Goal: Task Accomplishment & Management: Complete application form

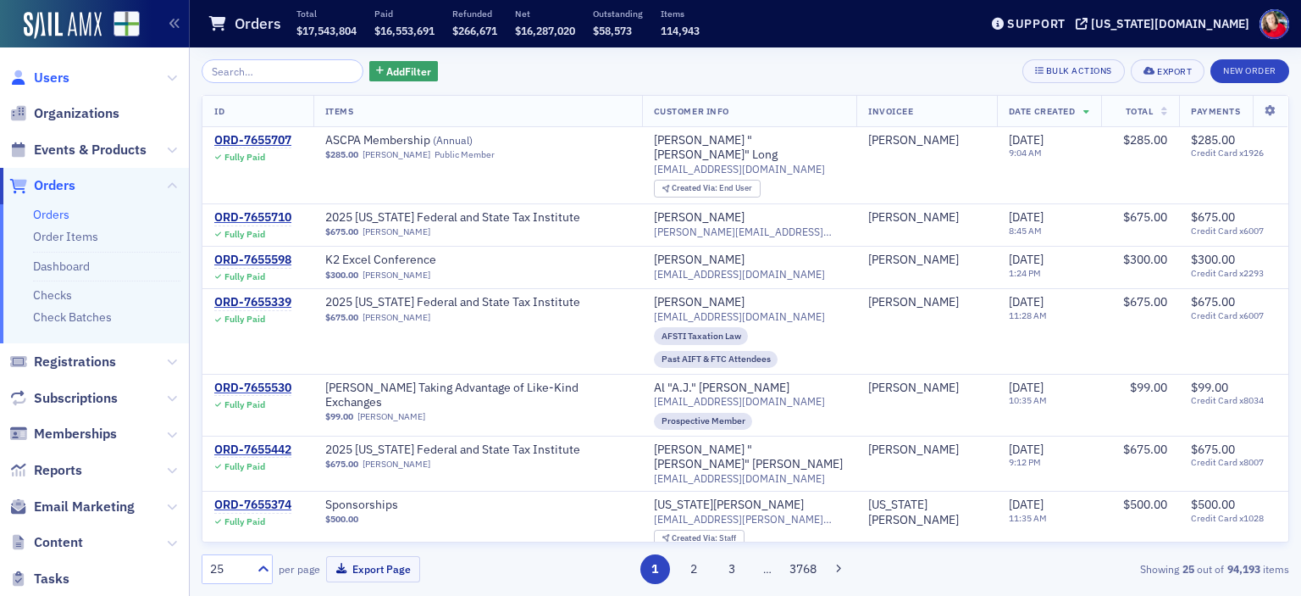
click at [58, 76] on span "Users" at bounding box center [52, 78] width 36 height 19
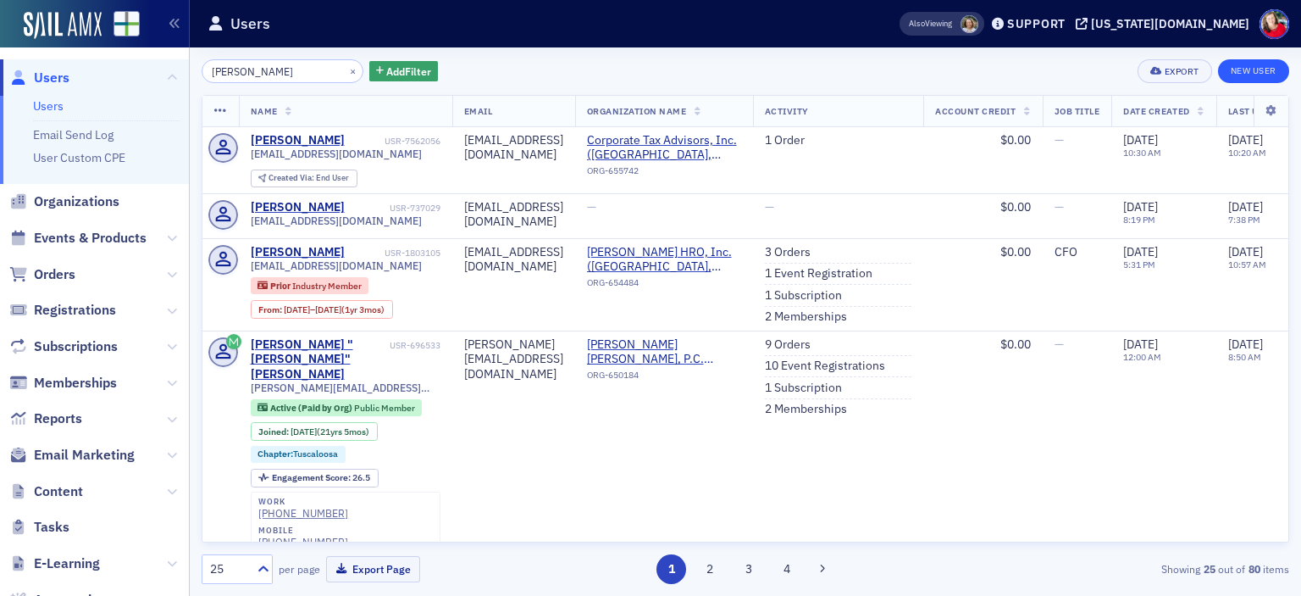
type input "[PERSON_NAME]"
click at [1255, 77] on link "New User" at bounding box center [1253, 71] width 71 height 24
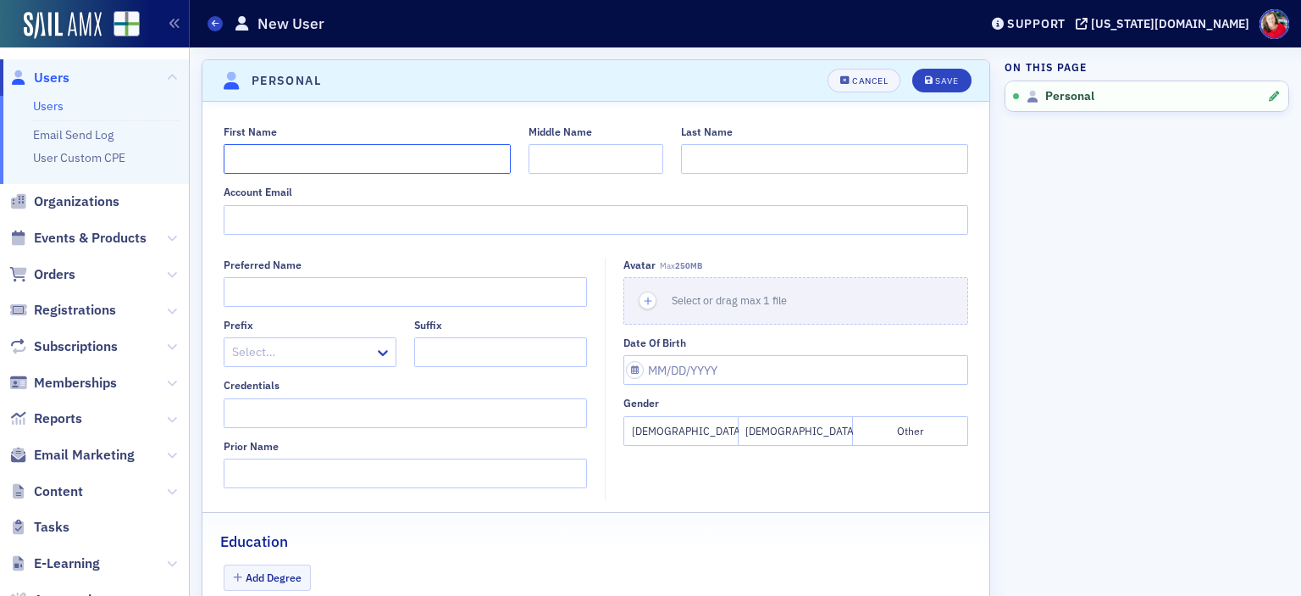
click at [391, 161] on input "First Name" at bounding box center [367, 159] width 287 height 30
paste input "[PERSON_NAME]"
click at [302, 155] on input "[PERSON_NAME]" at bounding box center [367, 159] width 287 height 30
type input "[PERSON_NAME]"
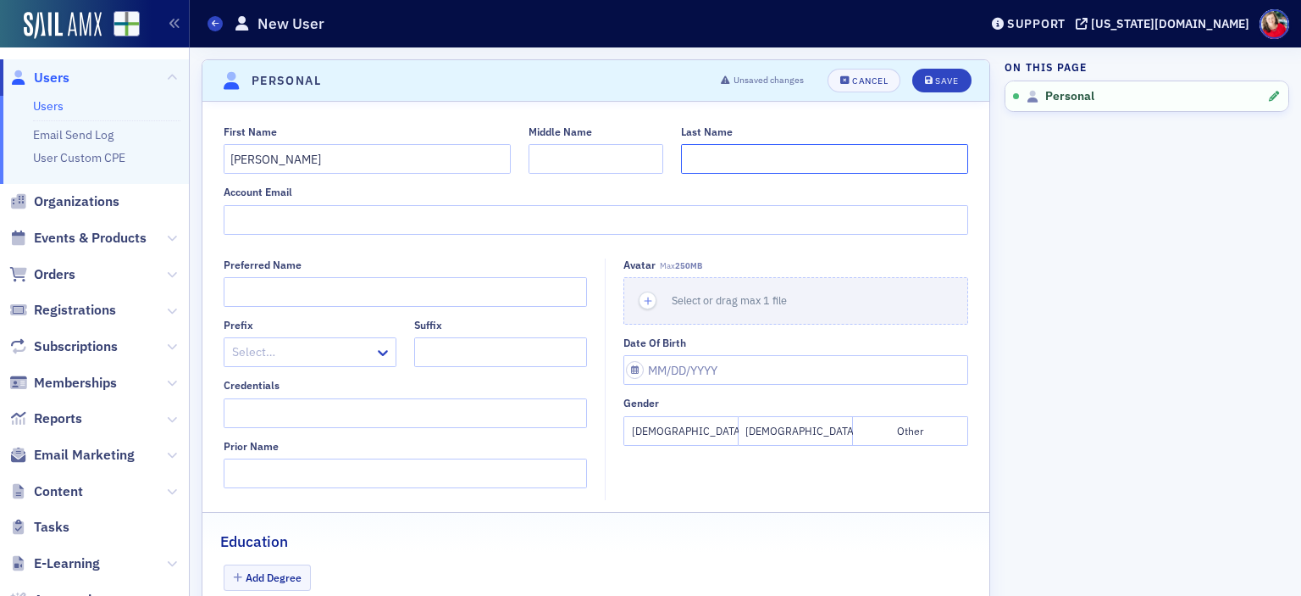
click at [771, 164] on input "Last Name" at bounding box center [824, 159] width 287 height 30
paste input "[PERSON_NAME]"
type input "[PERSON_NAME]"
click at [352, 223] on input "Account Email" at bounding box center [597, 220] width 746 height 30
paste input "to wade@richardson.law"
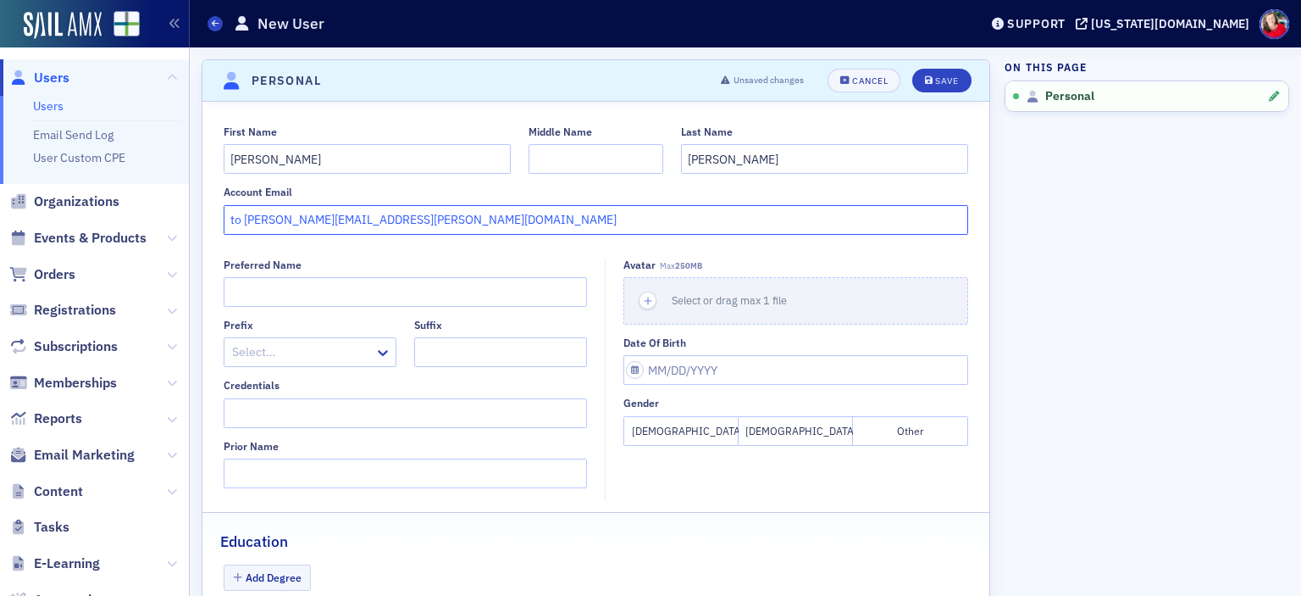
click at [244, 220] on input "to wade@richardson.law" at bounding box center [597, 220] width 746 height 30
type input "[PERSON_NAME][EMAIL_ADDRESS][PERSON_NAME][DOMAIN_NAME]"
click at [935, 79] on div "Save" at bounding box center [946, 80] width 23 height 9
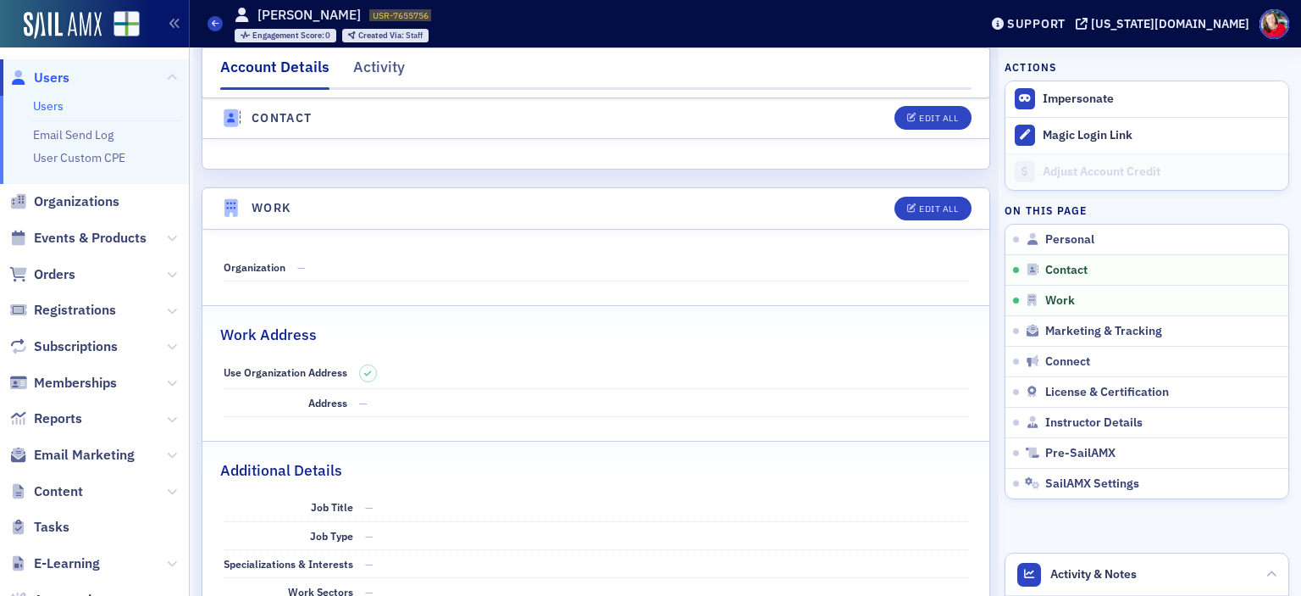
scroll to position [925, 0]
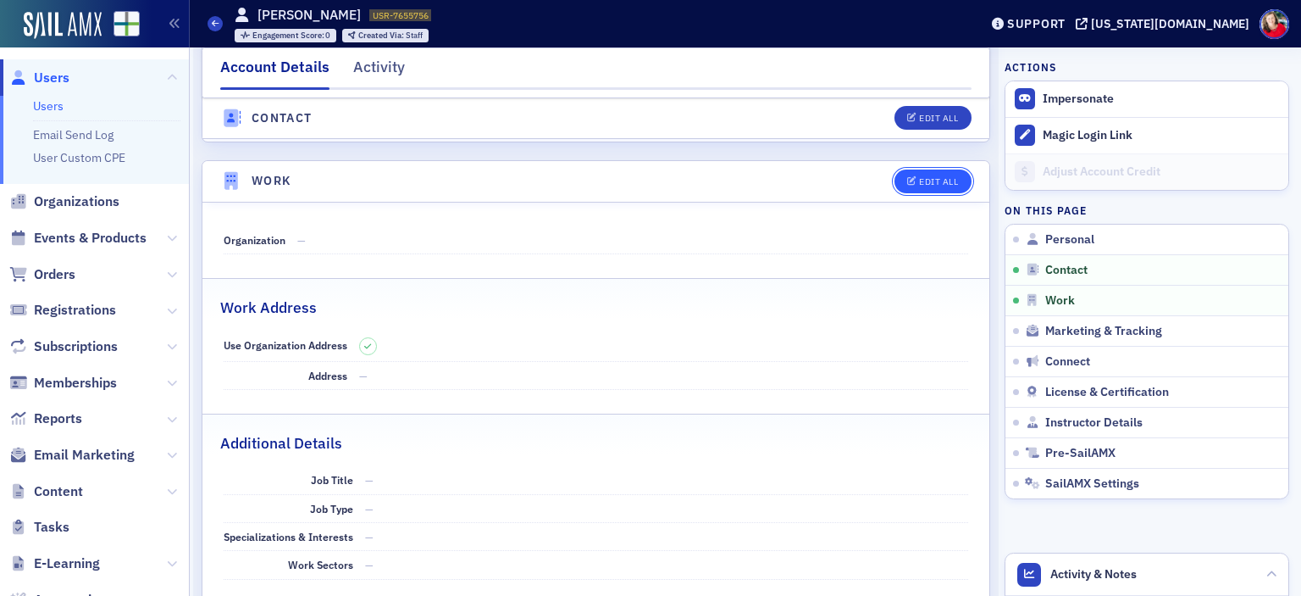
click at [911, 169] on button "Edit All" at bounding box center [933, 181] width 76 height 24
select select "US"
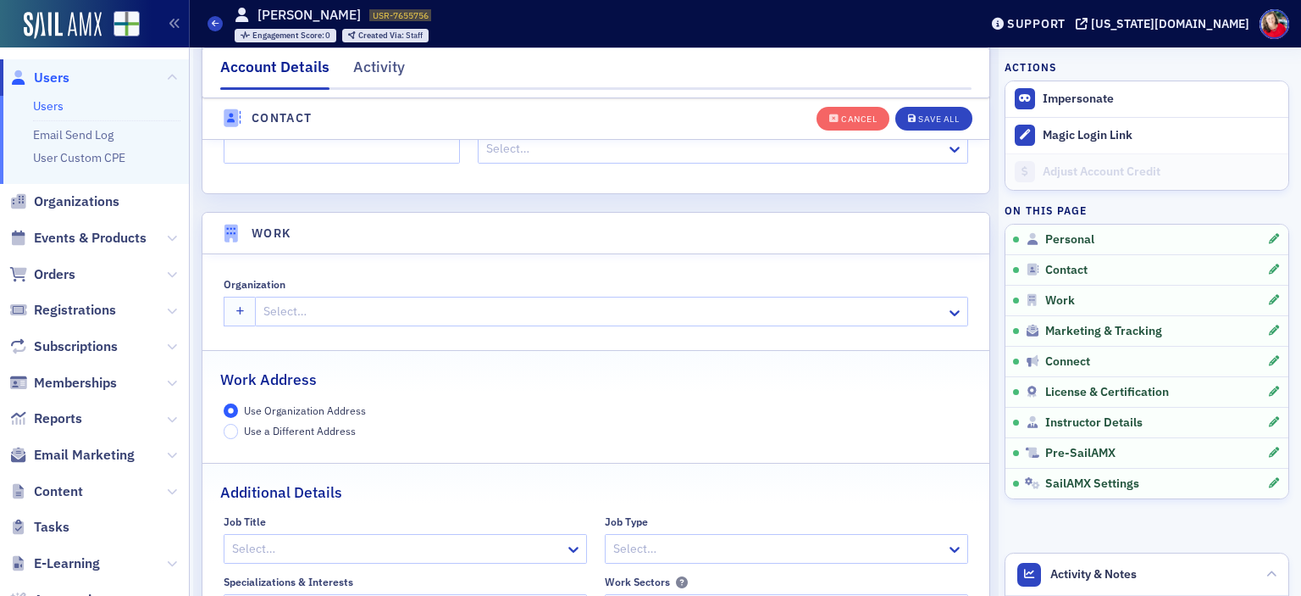
scroll to position [1231, 0]
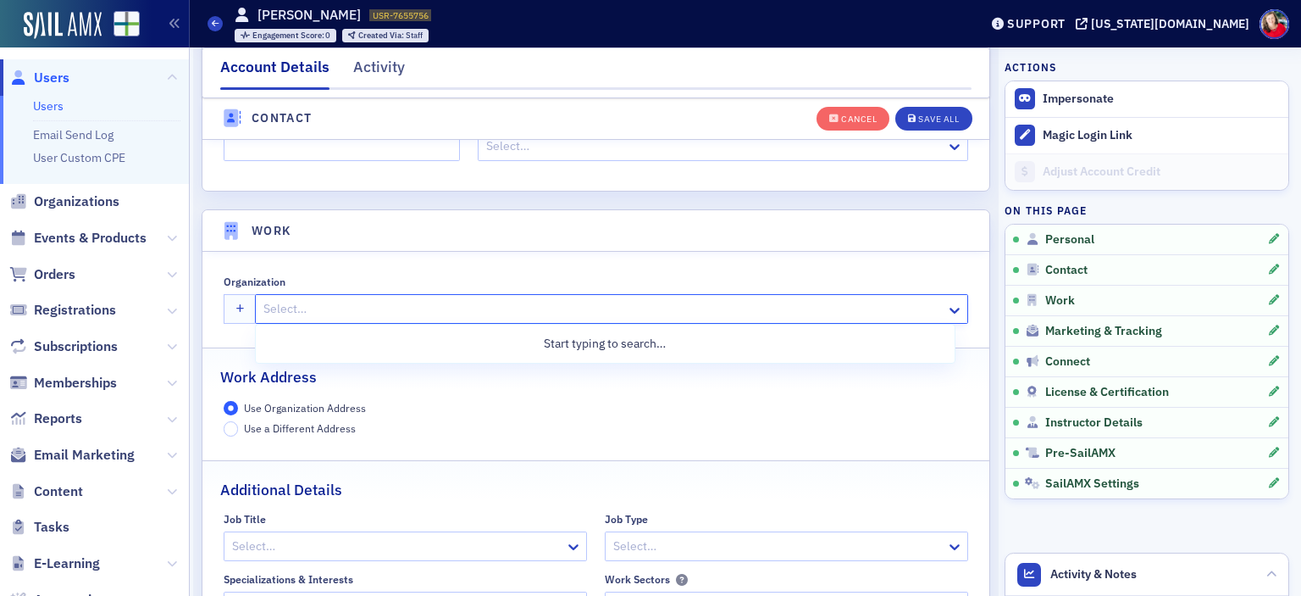
click at [316, 303] on div at bounding box center [603, 308] width 683 height 21
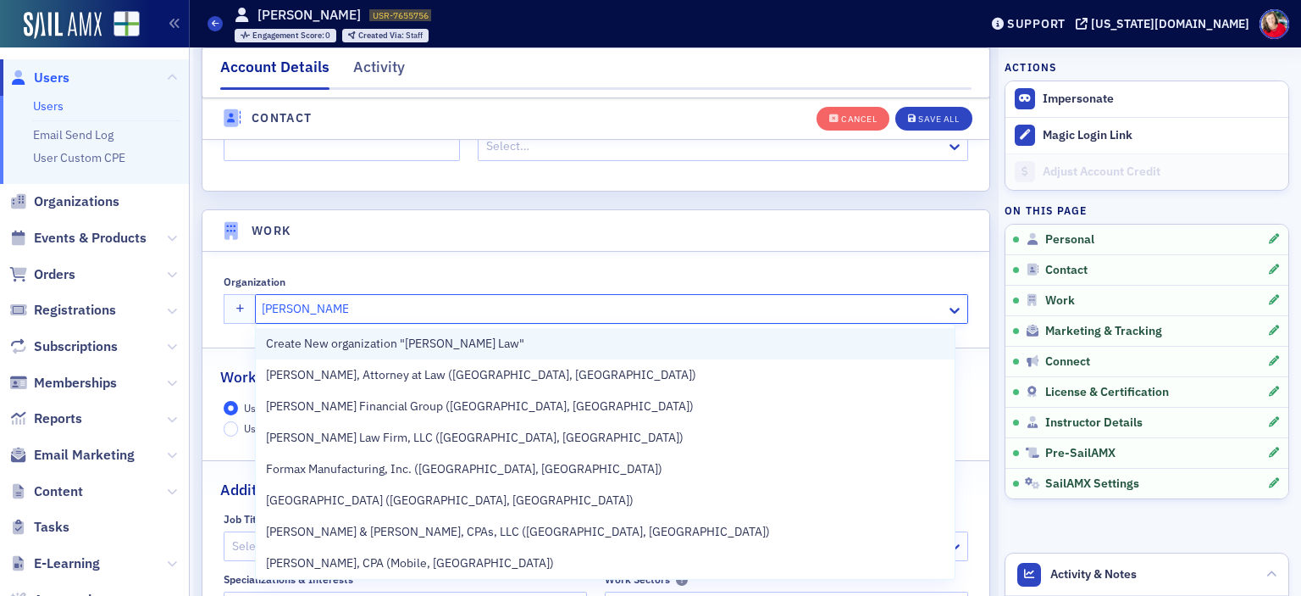
click at [330, 345] on span "Create New organization "Richardson Law"" at bounding box center [395, 344] width 258 height 18
type input "[PERSON_NAME] Law"
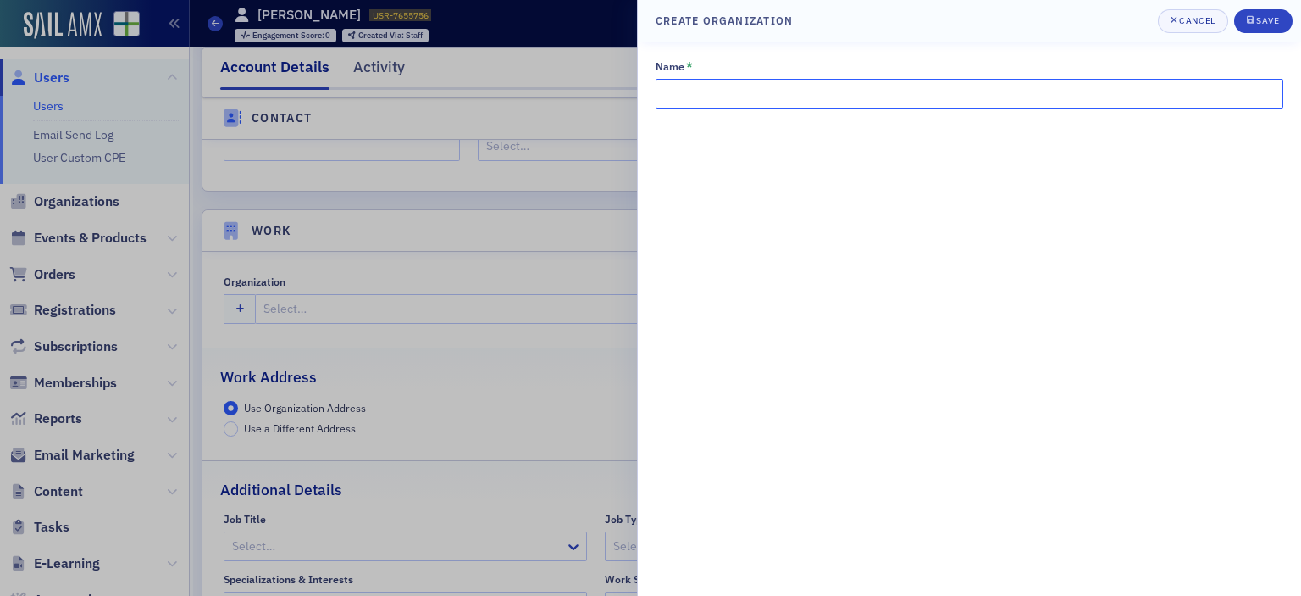
click at [760, 96] on input "Name *" at bounding box center [970, 94] width 628 height 30
type input "[PERSON_NAME] Law"
click at [1281, 25] on button "Save" at bounding box center [1263, 21] width 58 height 24
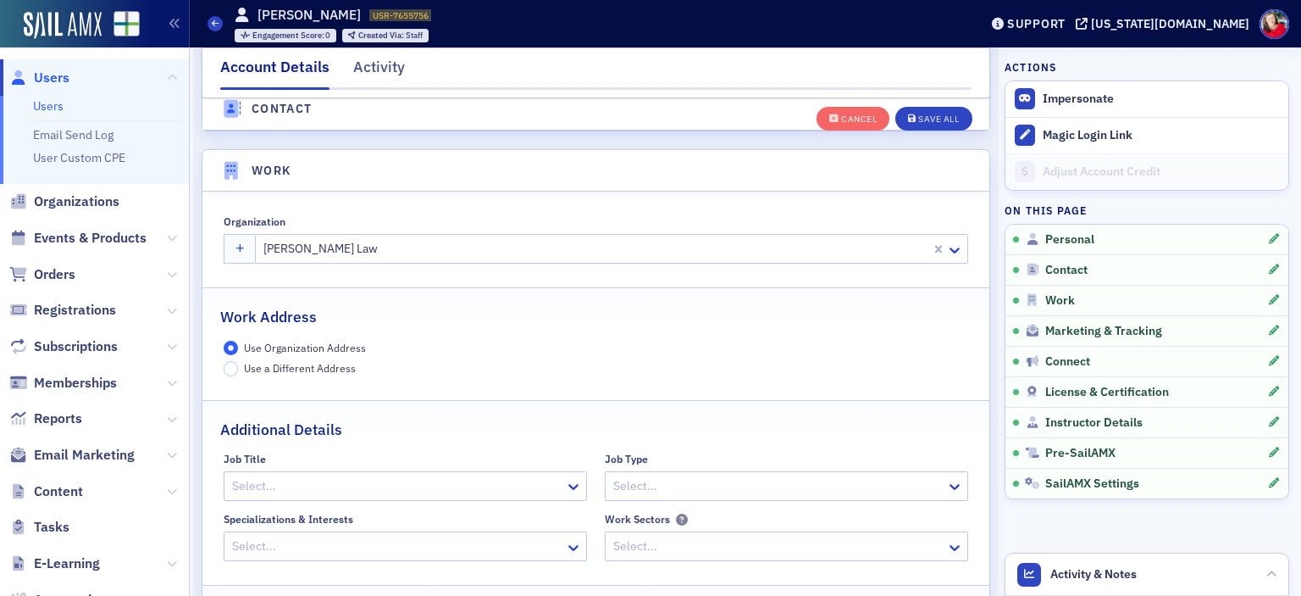
scroll to position [1289, 0]
click at [64, 274] on span "Orders" at bounding box center [55, 274] width 42 height 19
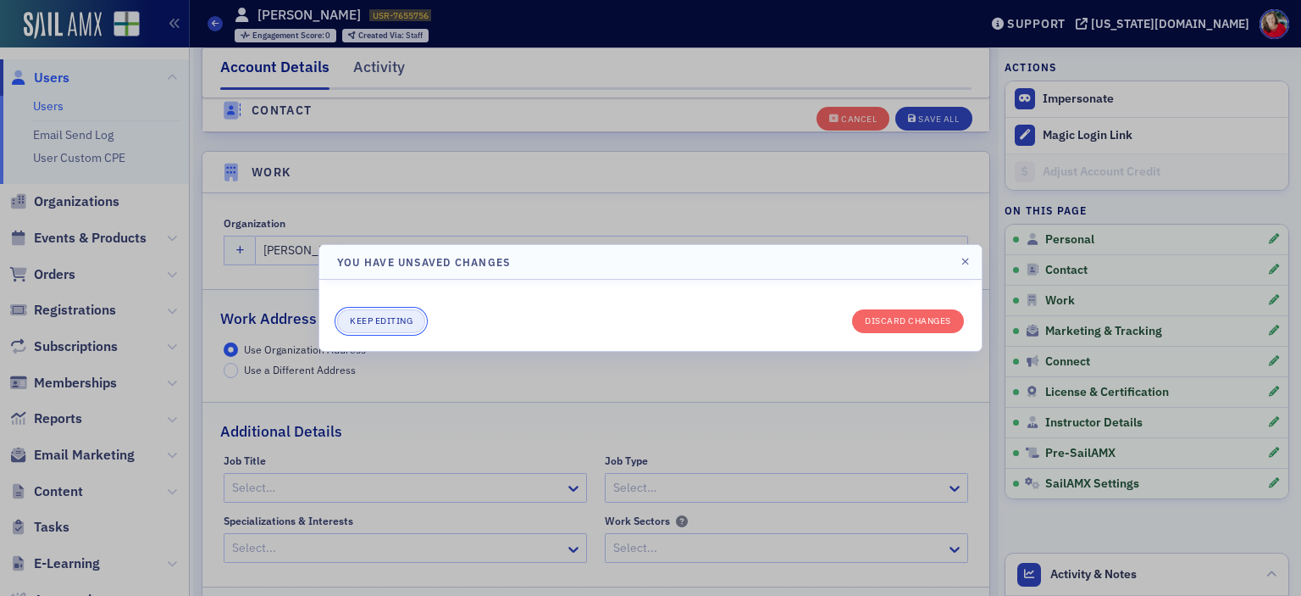
click at [394, 325] on button "Keep editing" at bounding box center [381, 321] width 88 height 24
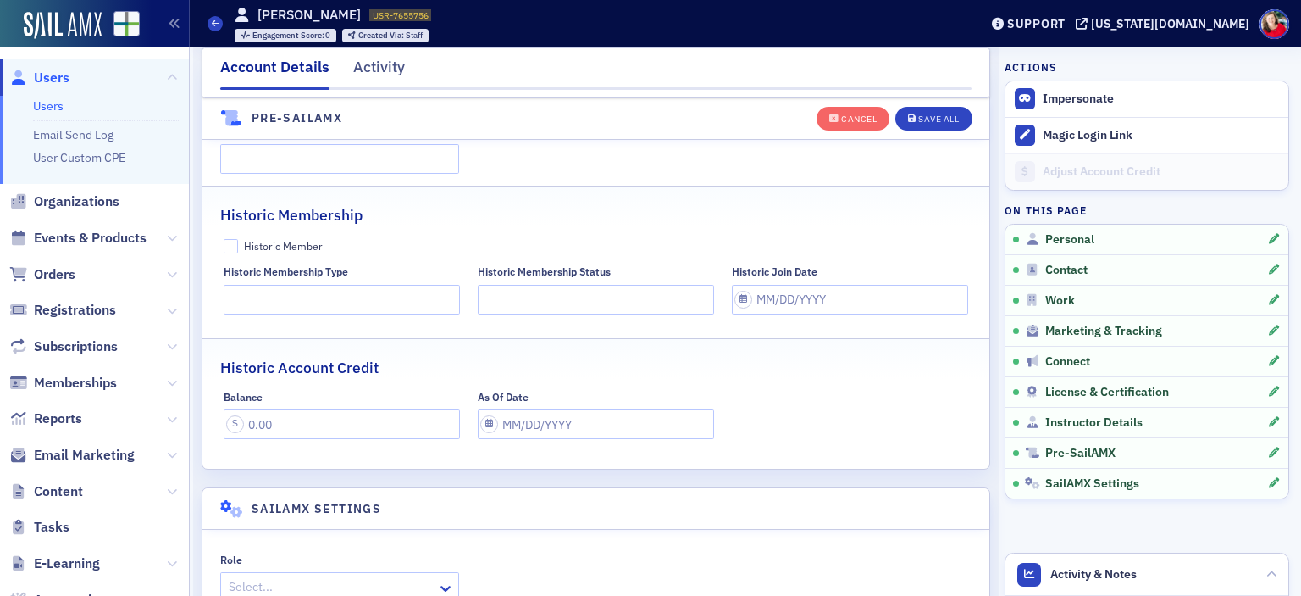
scroll to position [3512, 0]
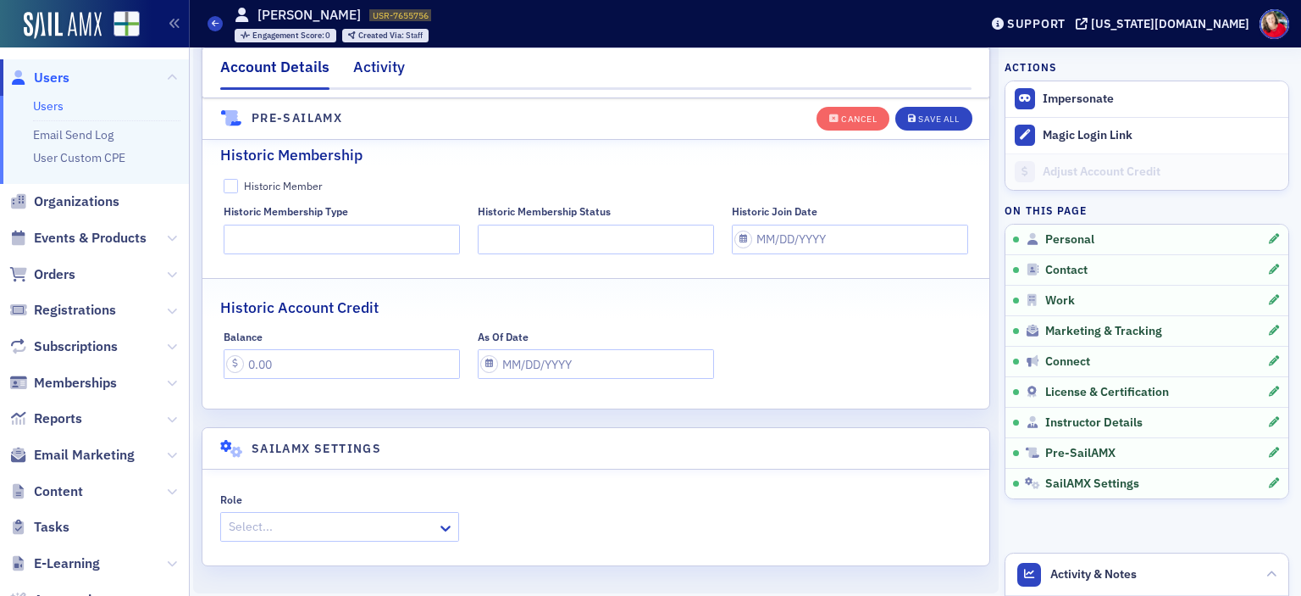
click at [374, 72] on div "Activity" at bounding box center [379, 71] width 52 height 31
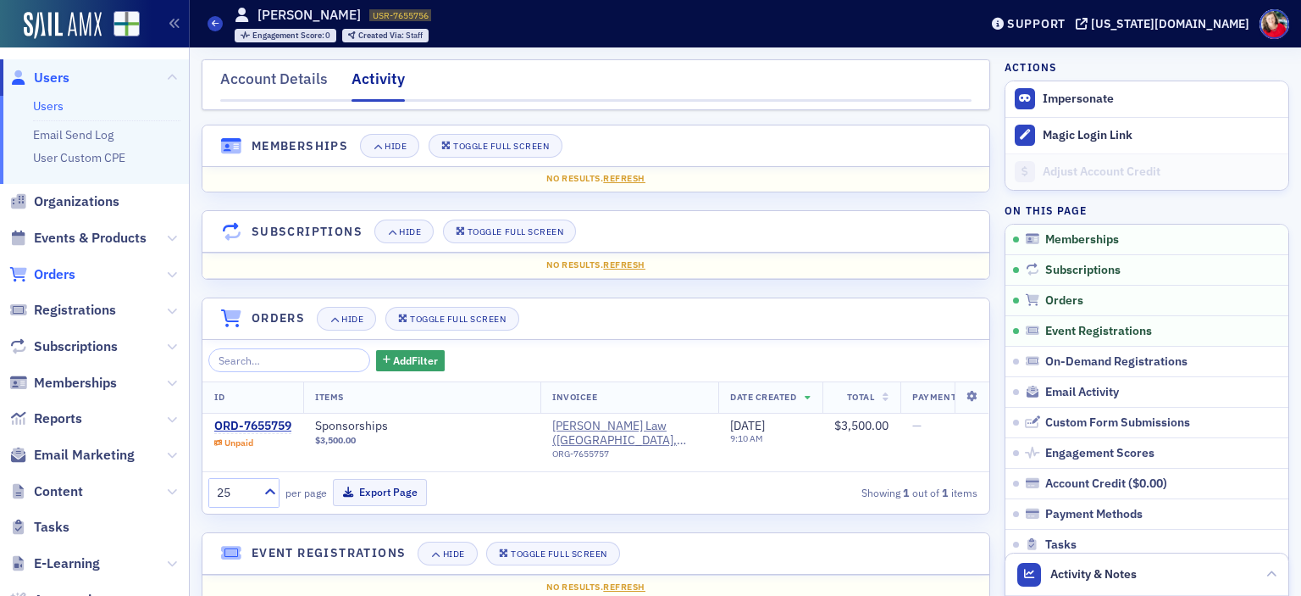
click at [60, 277] on span "Orders" at bounding box center [55, 274] width 42 height 19
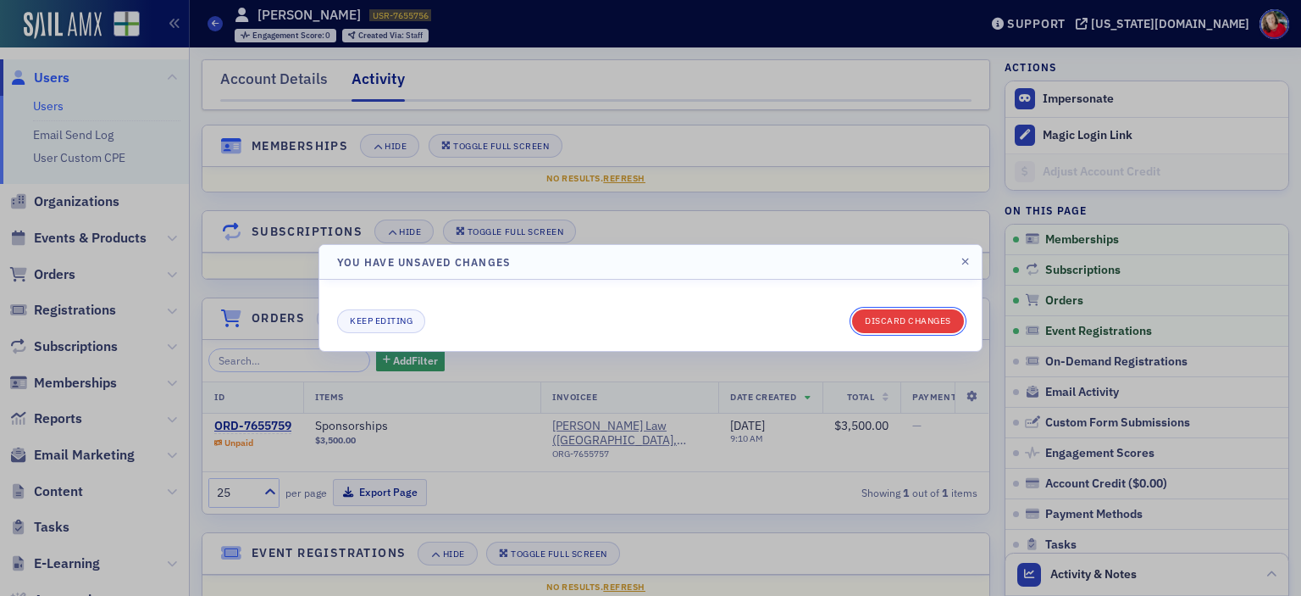
click at [914, 324] on button "Discard changes" at bounding box center [908, 321] width 112 height 24
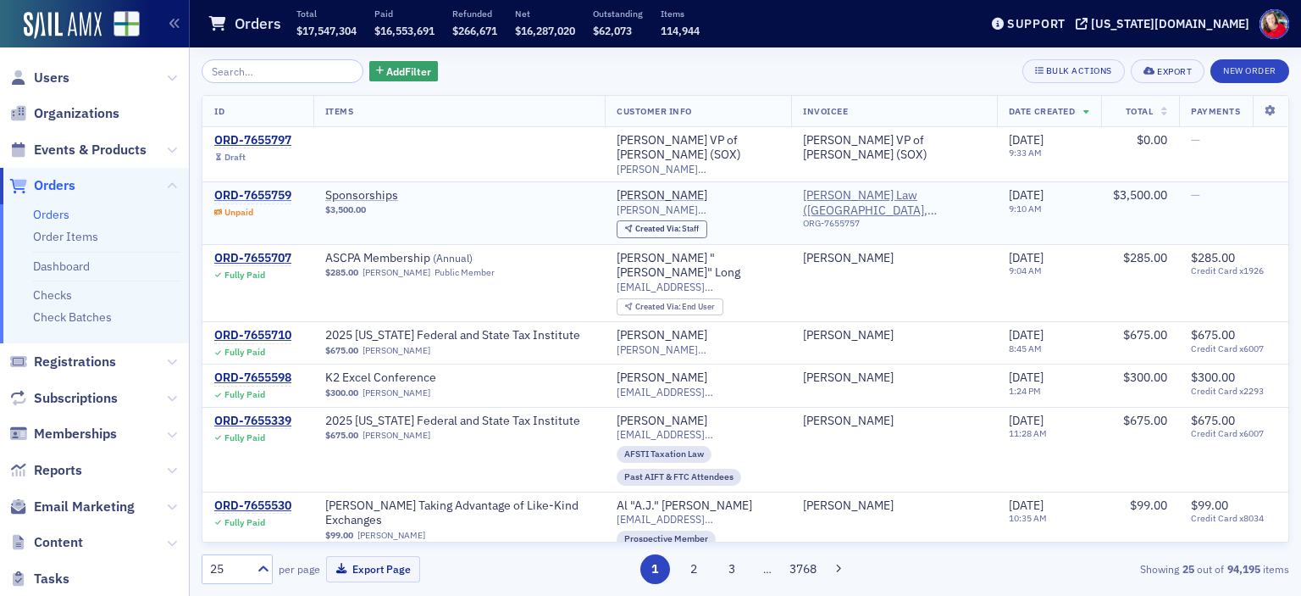
click at [258, 196] on div "ORD-7655759" at bounding box center [252, 195] width 77 height 15
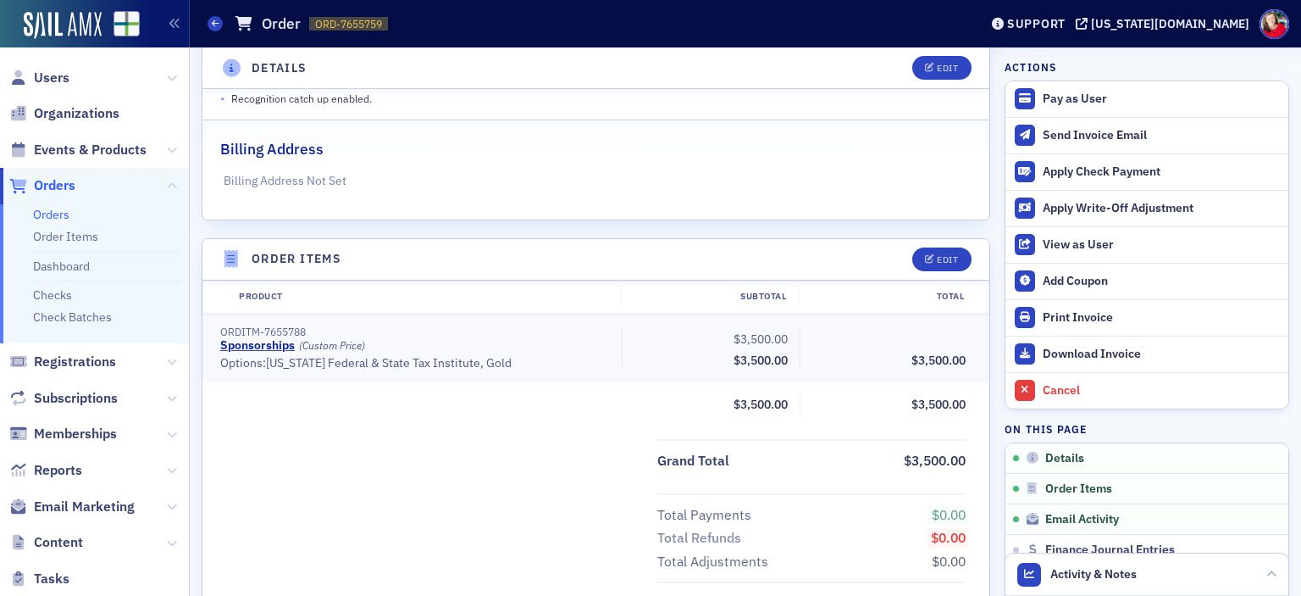
scroll to position [581, 0]
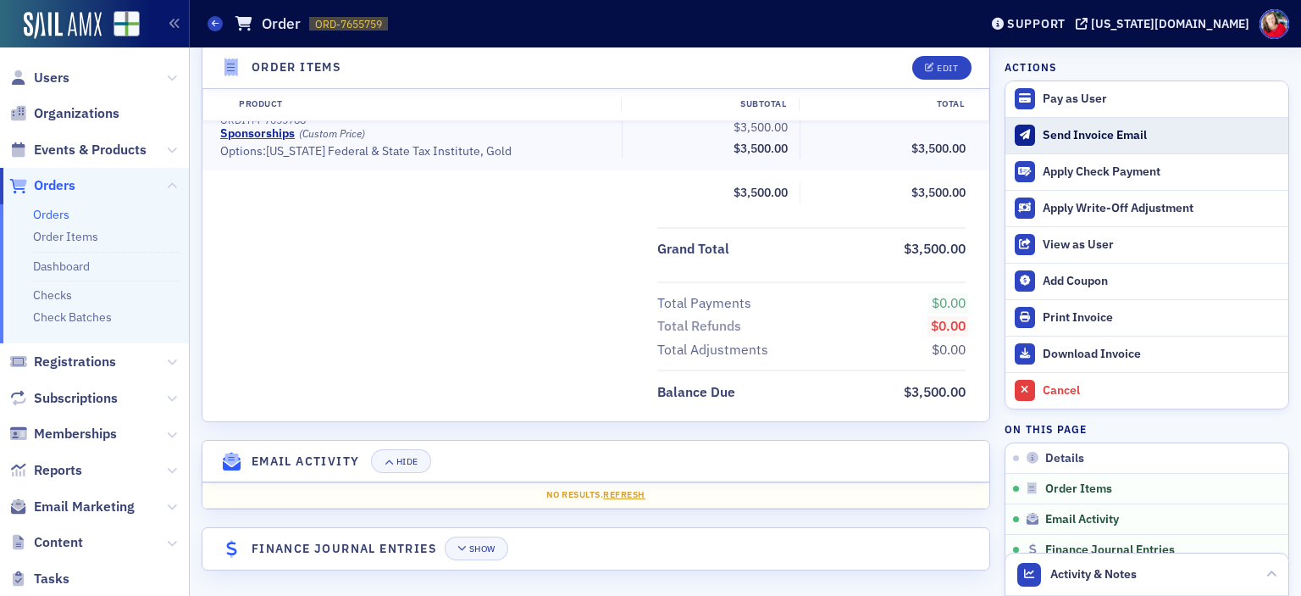
click at [1130, 138] on div "Send Invoice Email" at bounding box center [1161, 135] width 237 height 15
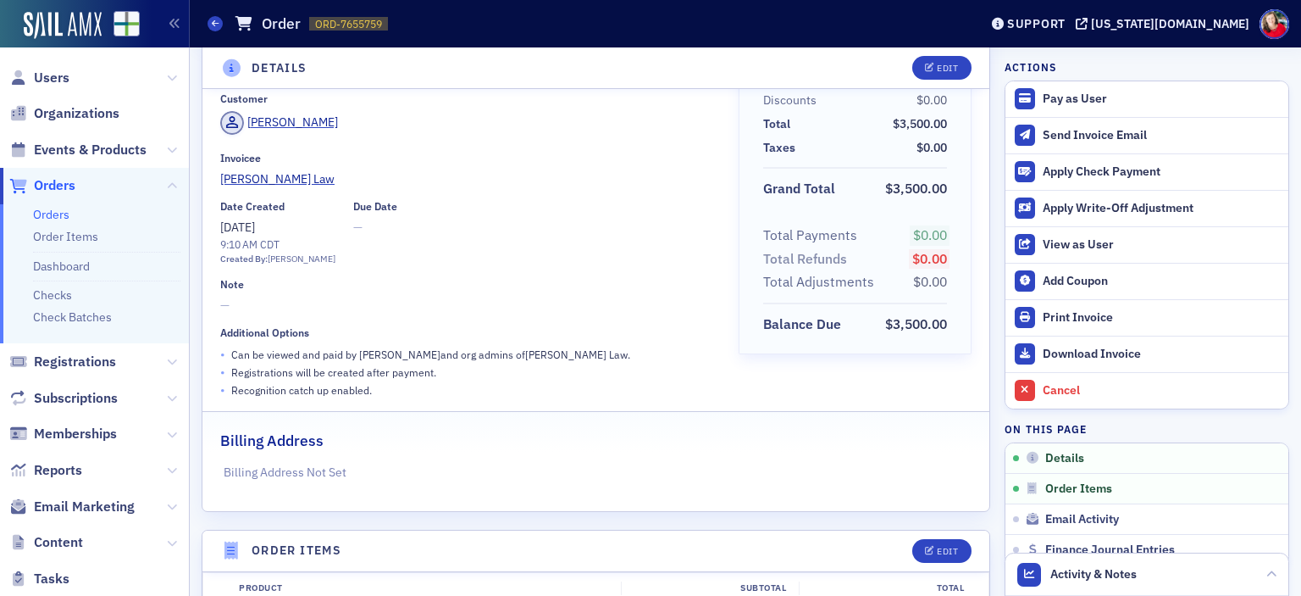
scroll to position [59, 0]
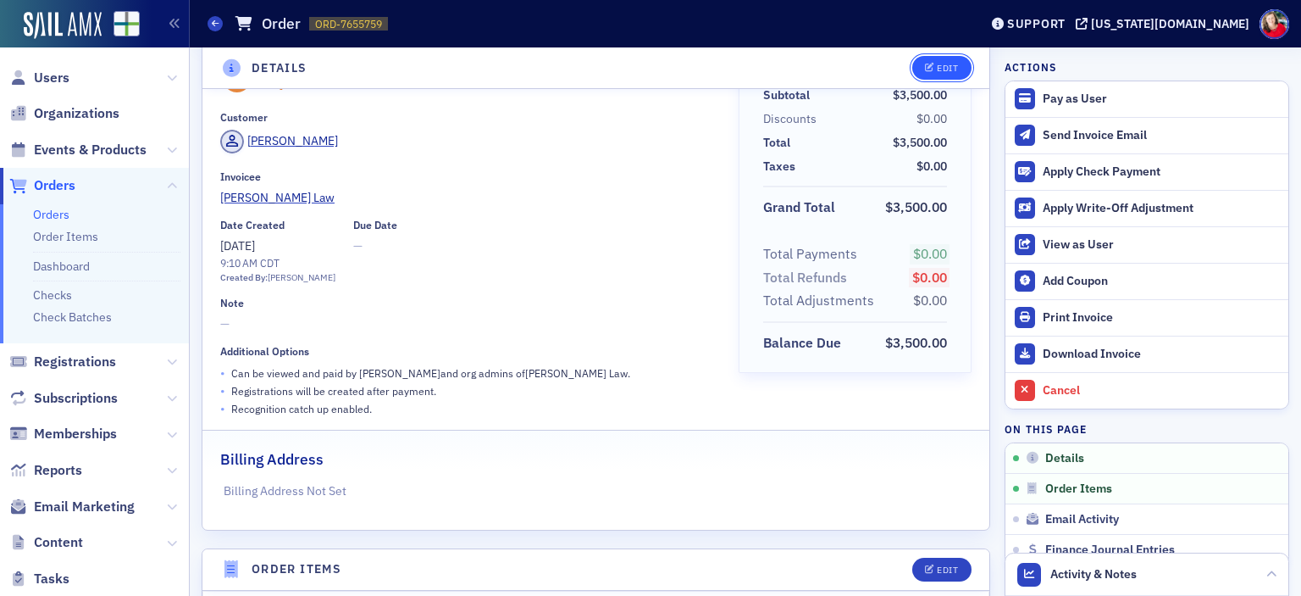
click at [938, 68] on div "Edit" at bounding box center [947, 68] width 21 height 9
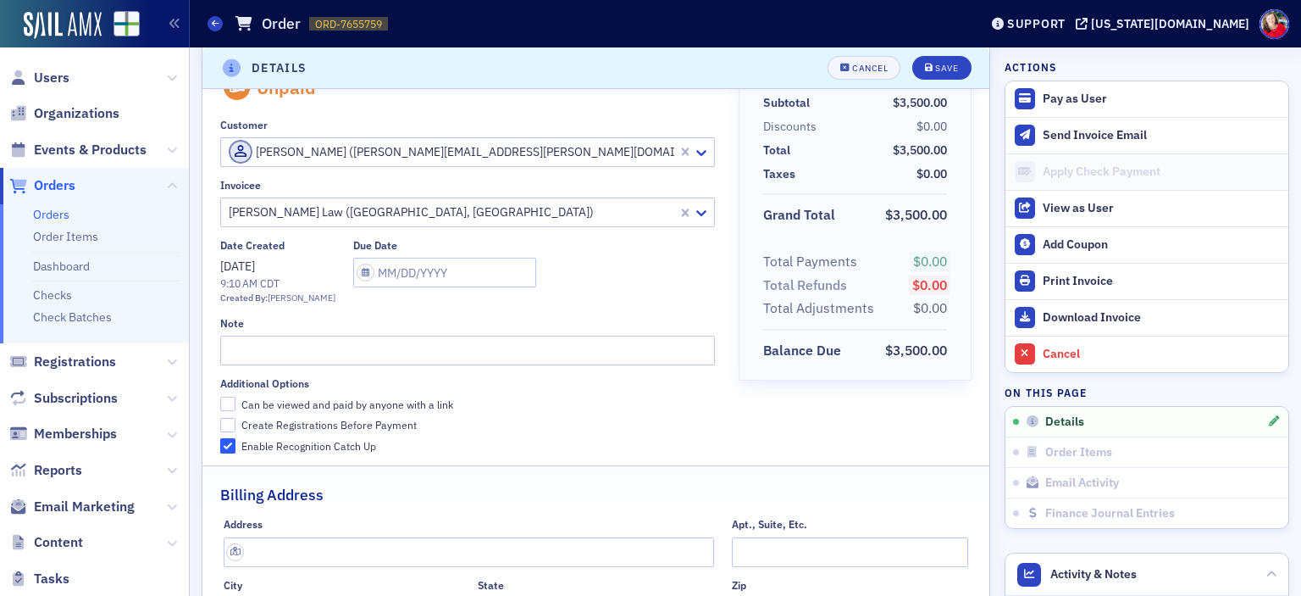
scroll to position [3, 0]
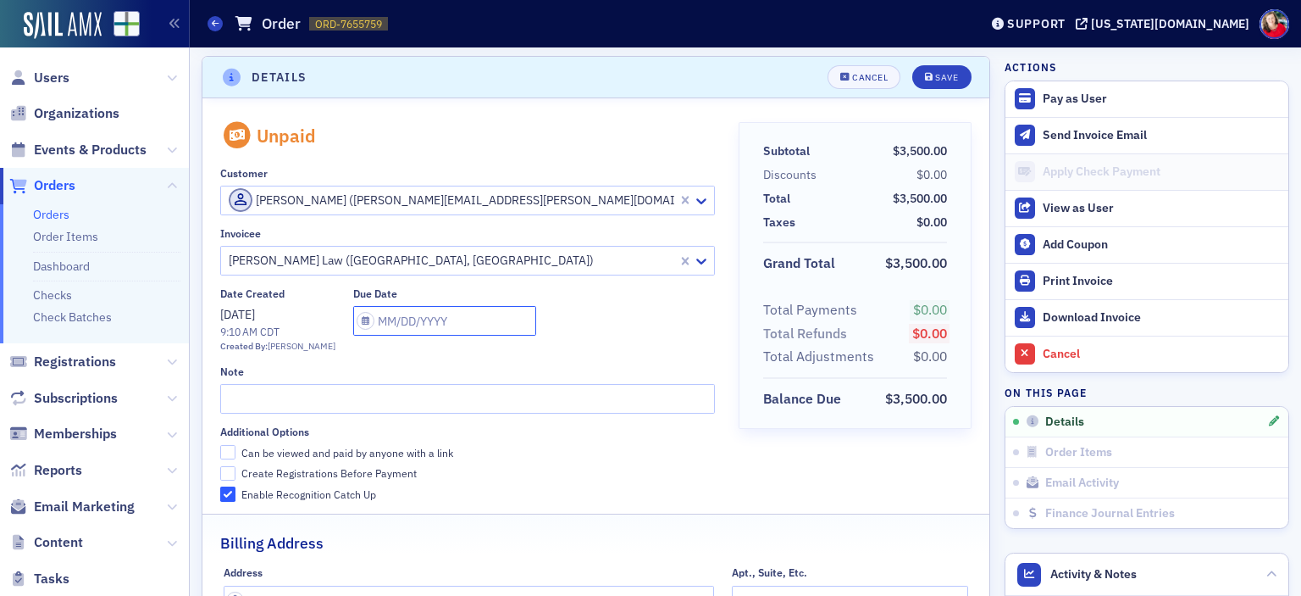
select select "9"
select select "2025"
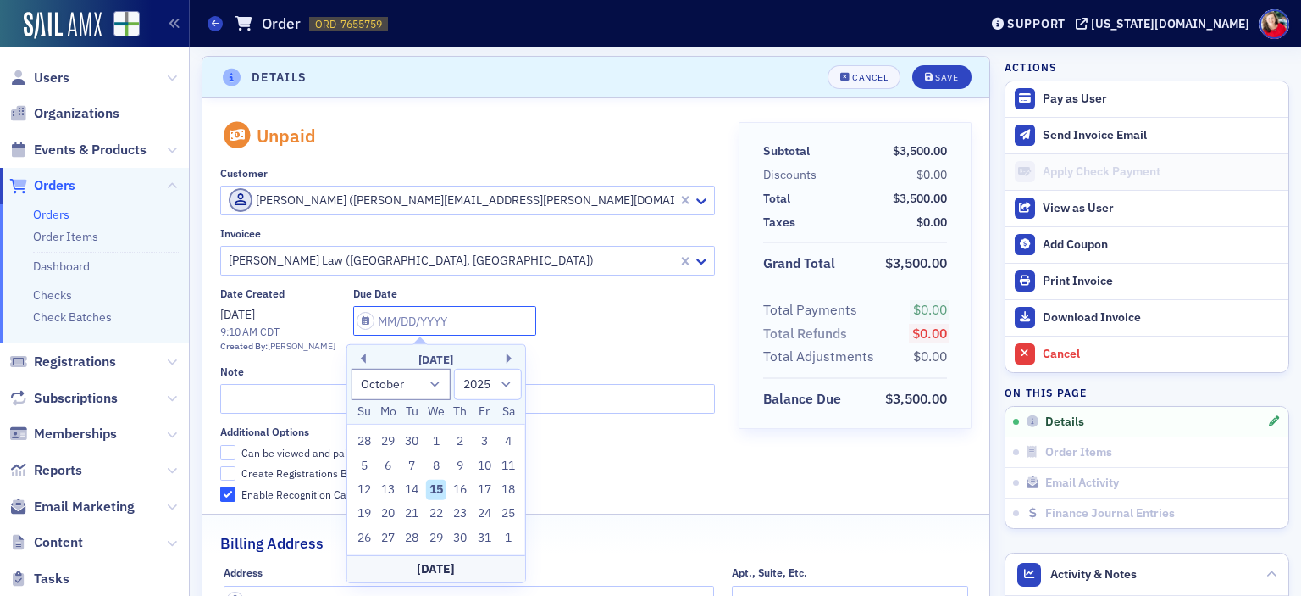
click at [396, 324] on input "text" at bounding box center [444, 321] width 183 height 30
click at [481, 535] on div "31" at bounding box center [484, 538] width 20 height 20
type input "10/31/2025"
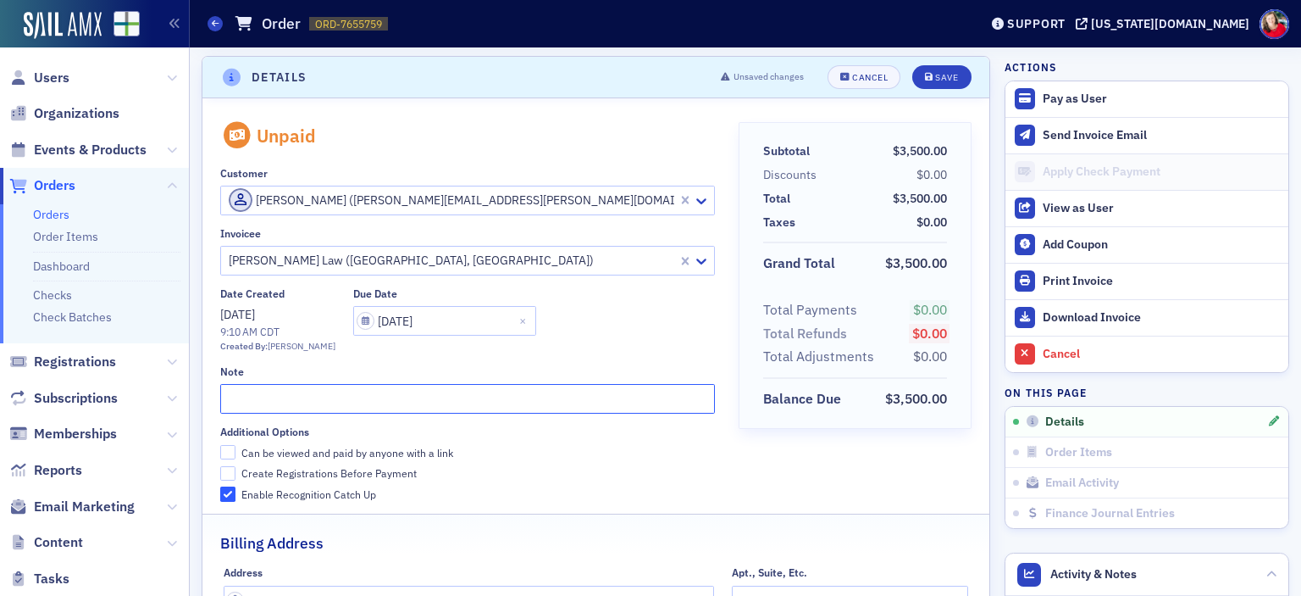
click at [348, 396] on input "text" at bounding box center [467, 399] width 495 height 30
type input "GOLD AFSTI"
click at [226, 446] on input "Can be viewed and paid by anyone with a link" at bounding box center [227, 452] width 15 height 15
checkbox input "true"
click at [943, 69] on button "Save" at bounding box center [941, 77] width 58 height 24
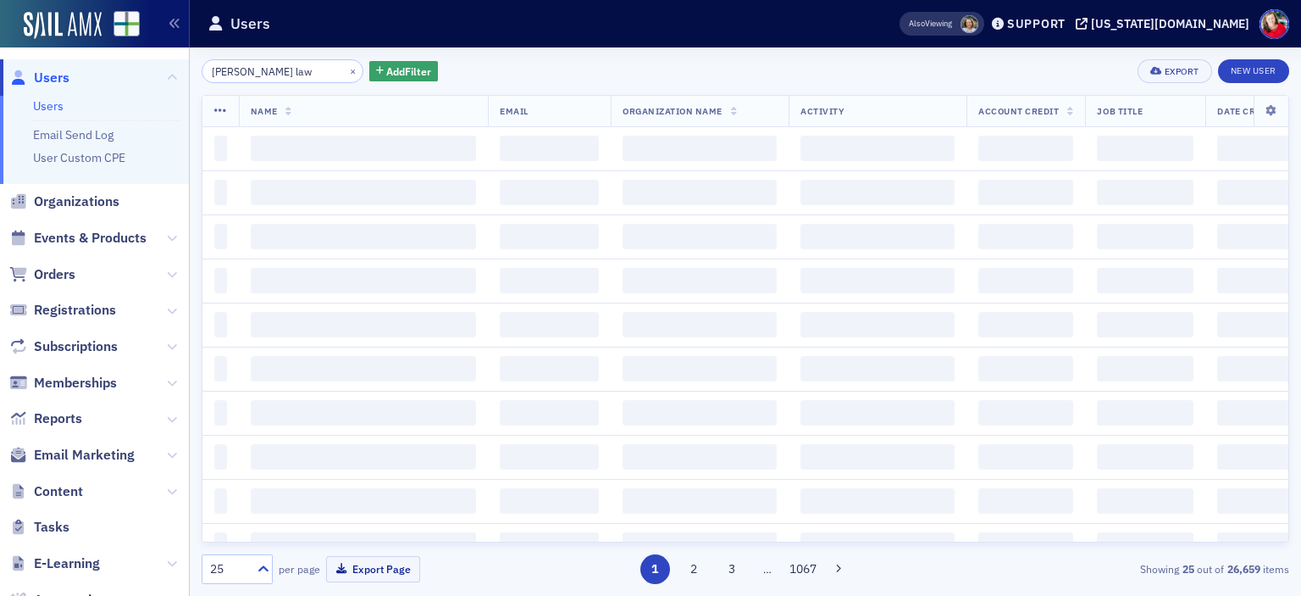
type input "[PERSON_NAME] law"
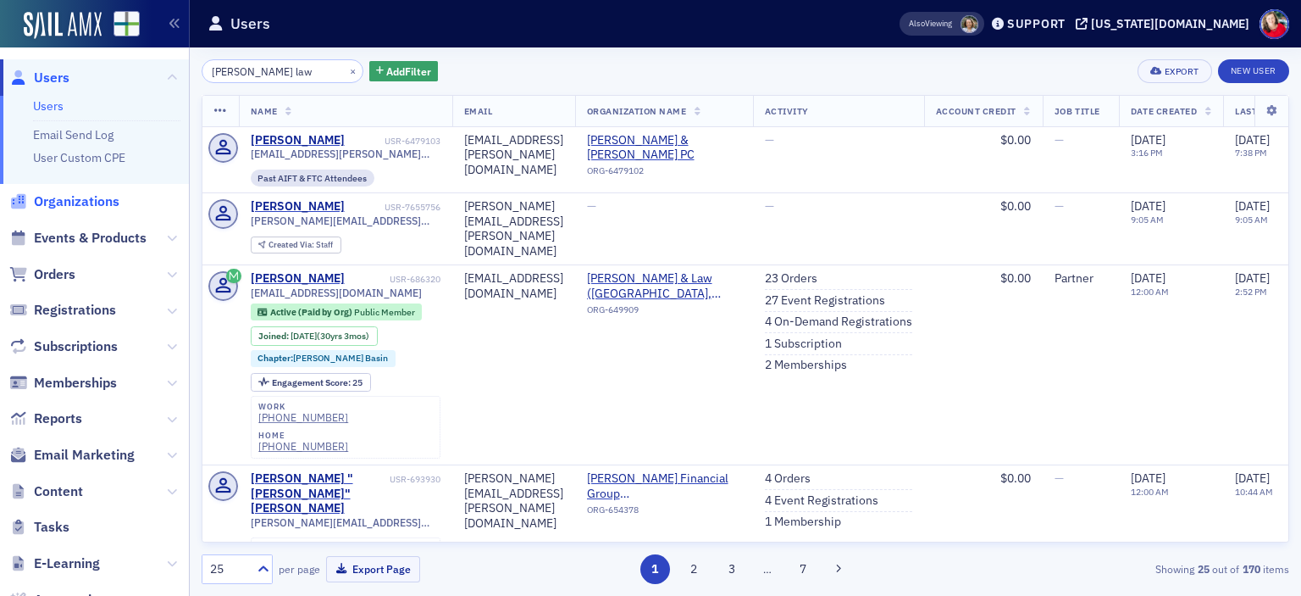
click at [95, 197] on span "Organizations" at bounding box center [77, 201] width 86 height 19
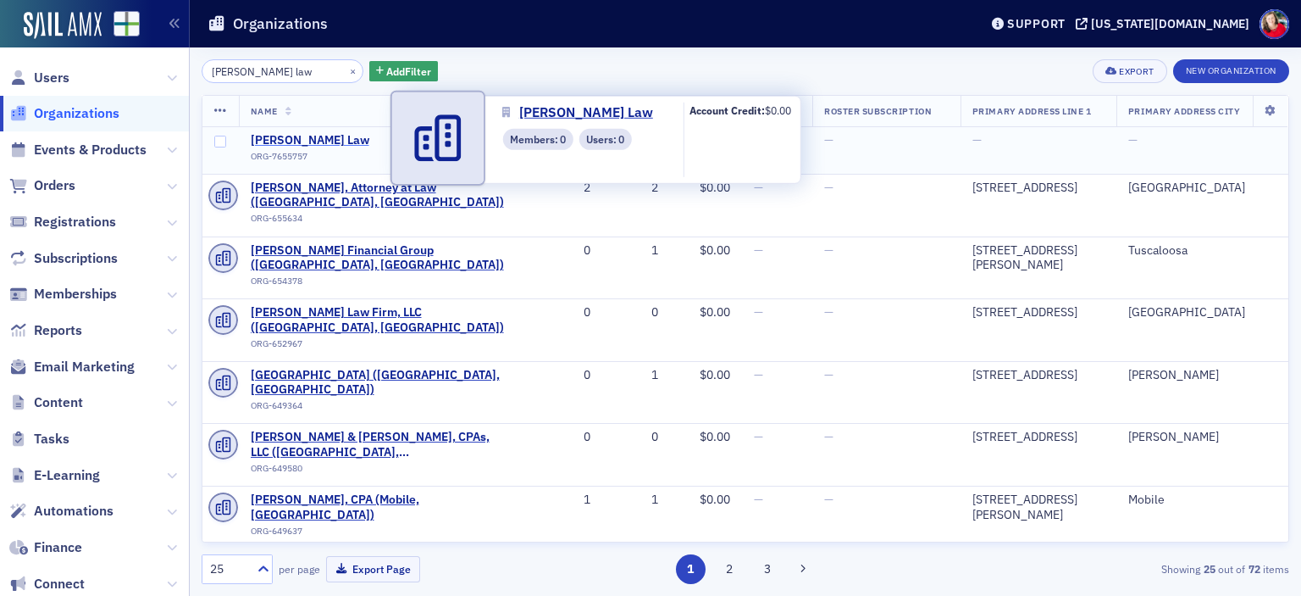
type input "[PERSON_NAME] law"
click at [310, 141] on span "[PERSON_NAME] Law" at bounding box center [328, 140] width 154 height 15
select select "US"
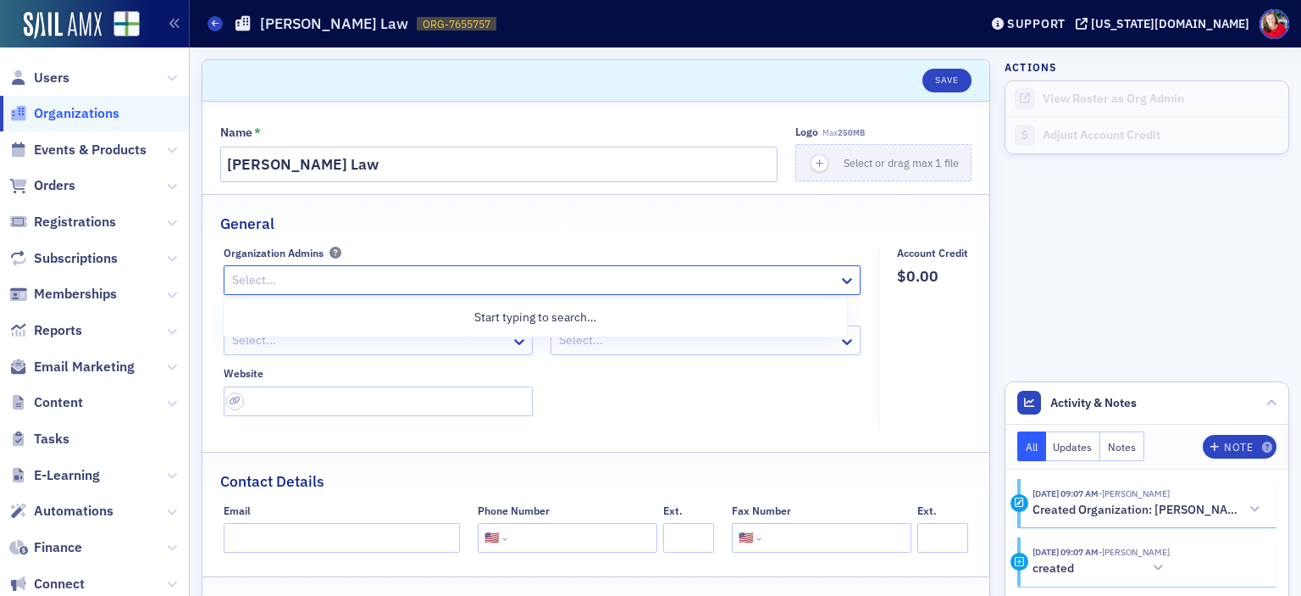
click at [312, 275] on div at bounding box center [533, 279] width 607 height 21
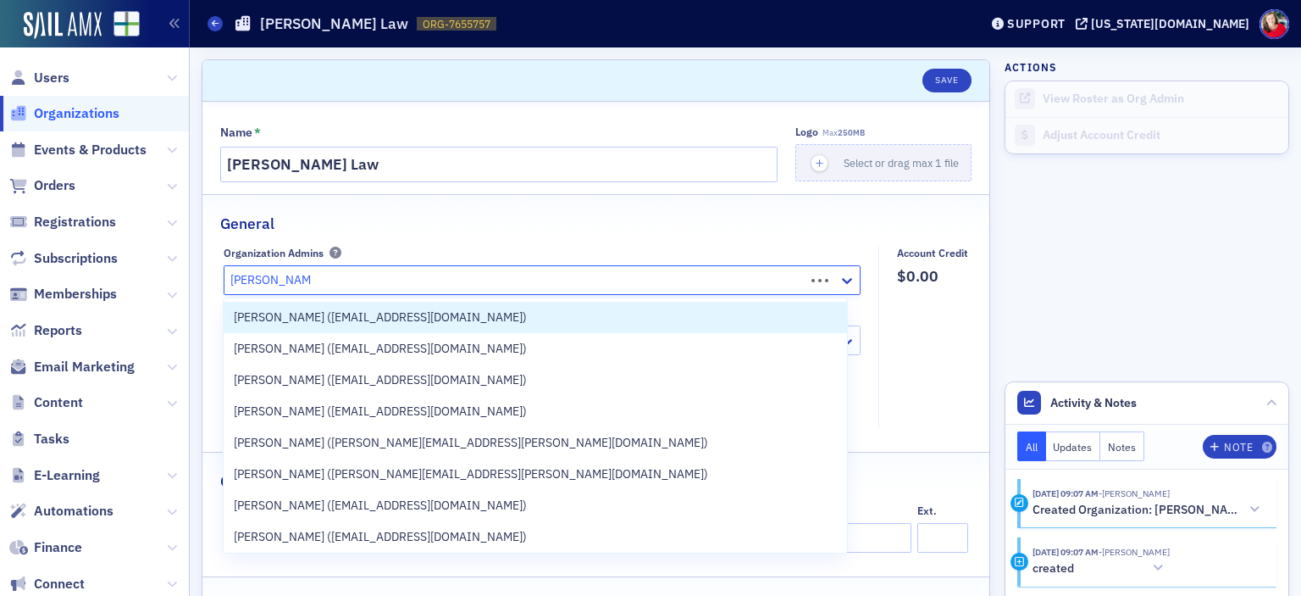
type input "[PERSON_NAME]"
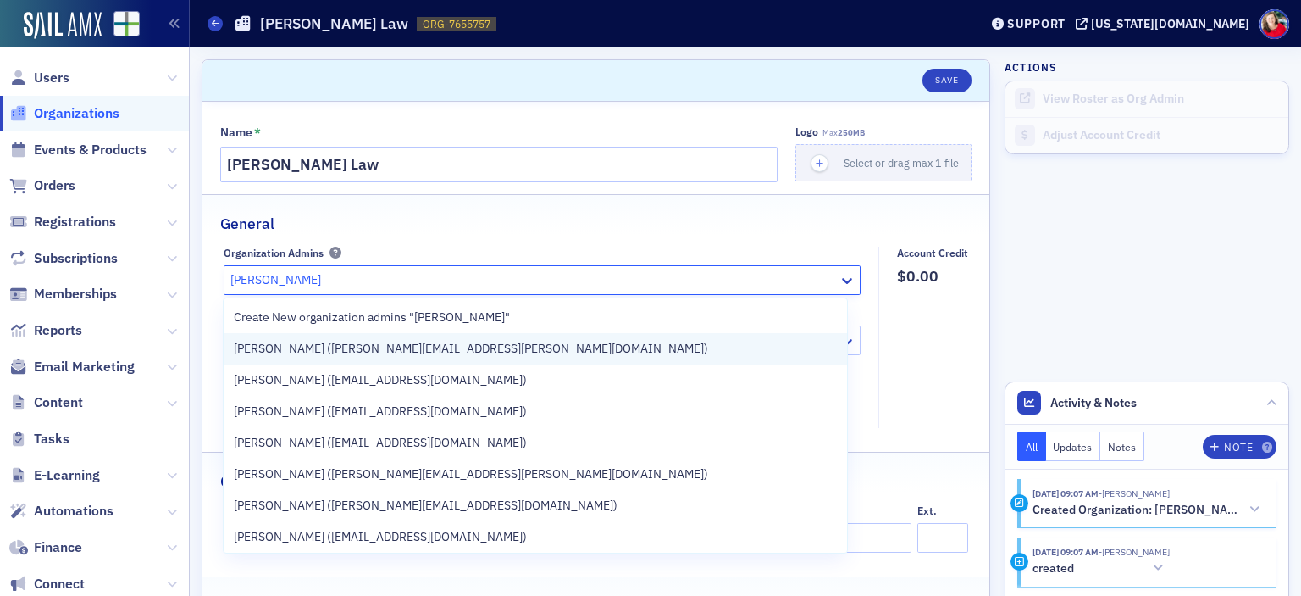
click at [312, 349] on span "[PERSON_NAME] ([PERSON_NAME][EMAIL_ADDRESS][PERSON_NAME][DOMAIN_NAME])" at bounding box center [471, 349] width 474 height 18
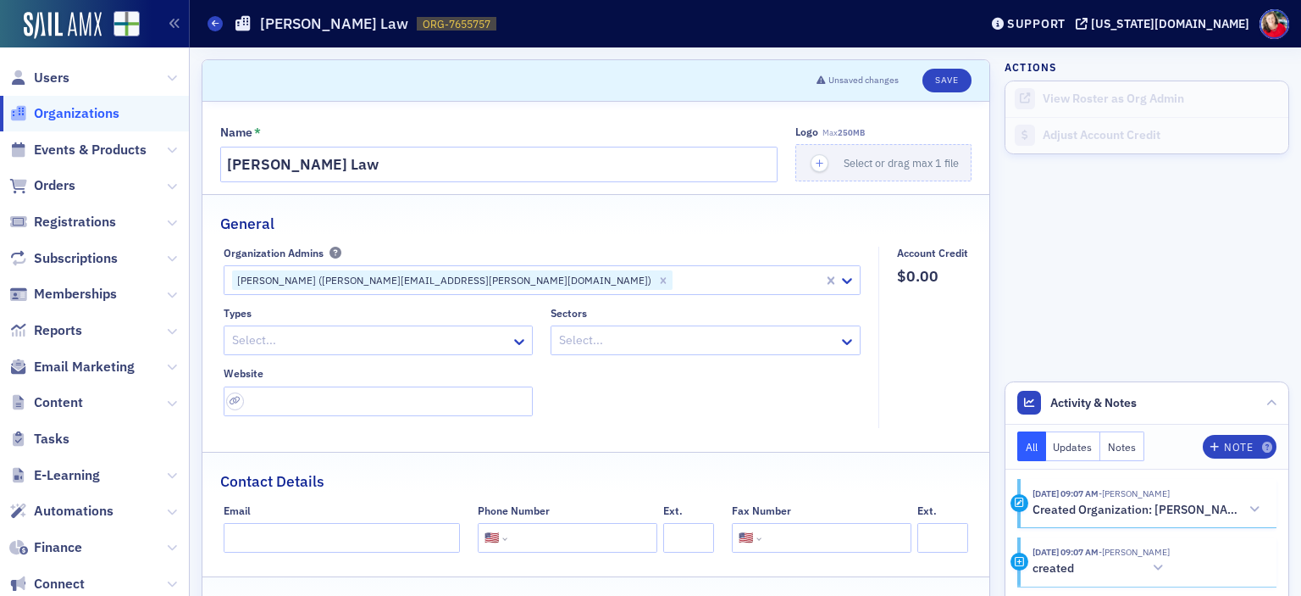
click at [568, 395] on div "Types Select... Sectors Select... Website" at bounding box center [543, 361] width 638 height 109
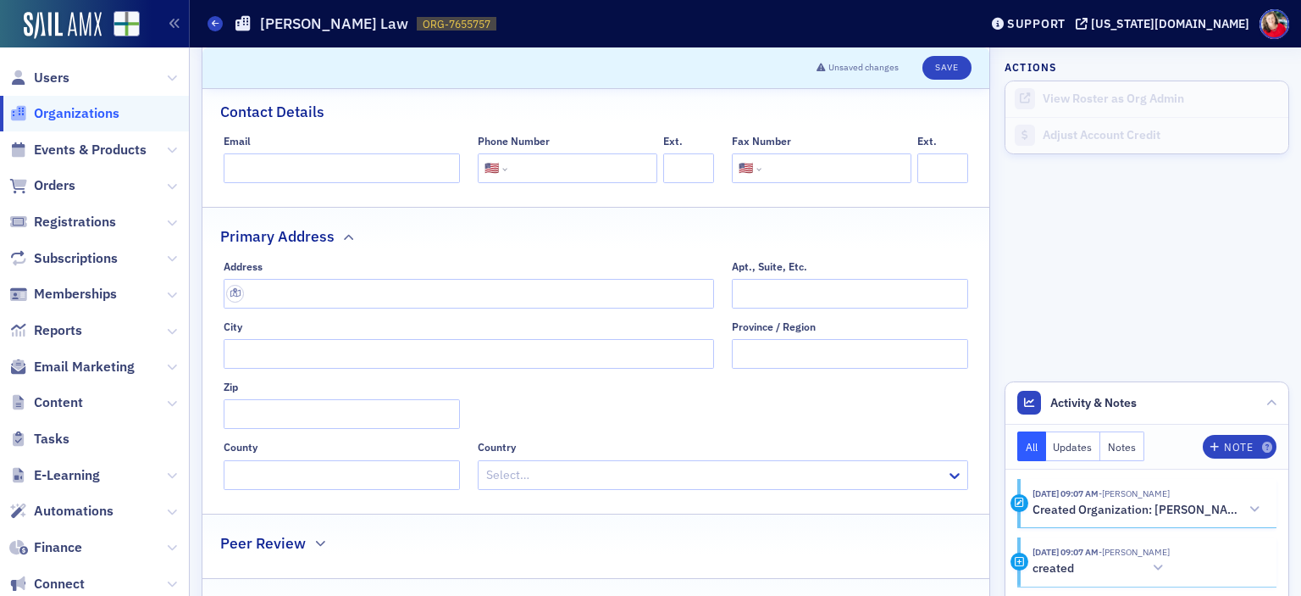
scroll to position [376, 0]
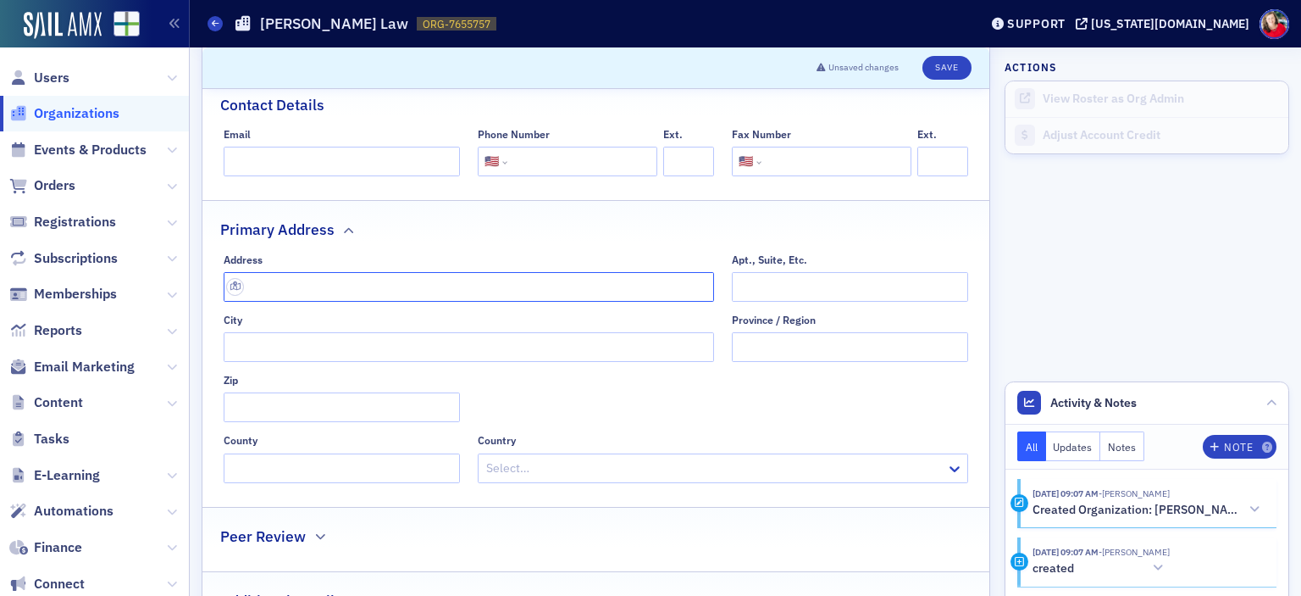
click at [363, 280] on input "text" at bounding box center [469, 287] width 491 height 30
paste input "[STREET_ADDRESS]"
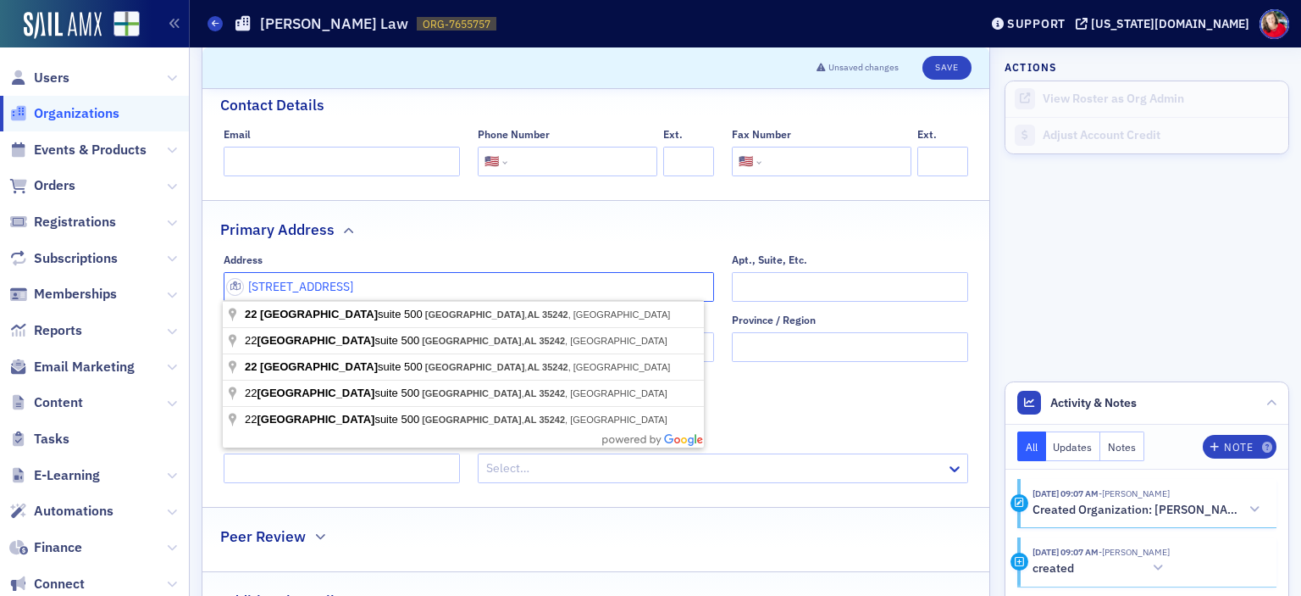
drag, startPoint x: 420, startPoint y: 286, endPoint x: 688, endPoint y: 295, distance: 267.9
click at [689, 294] on input "[STREET_ADDRESS]" at bounding box center [469, 287] width 491 height 30
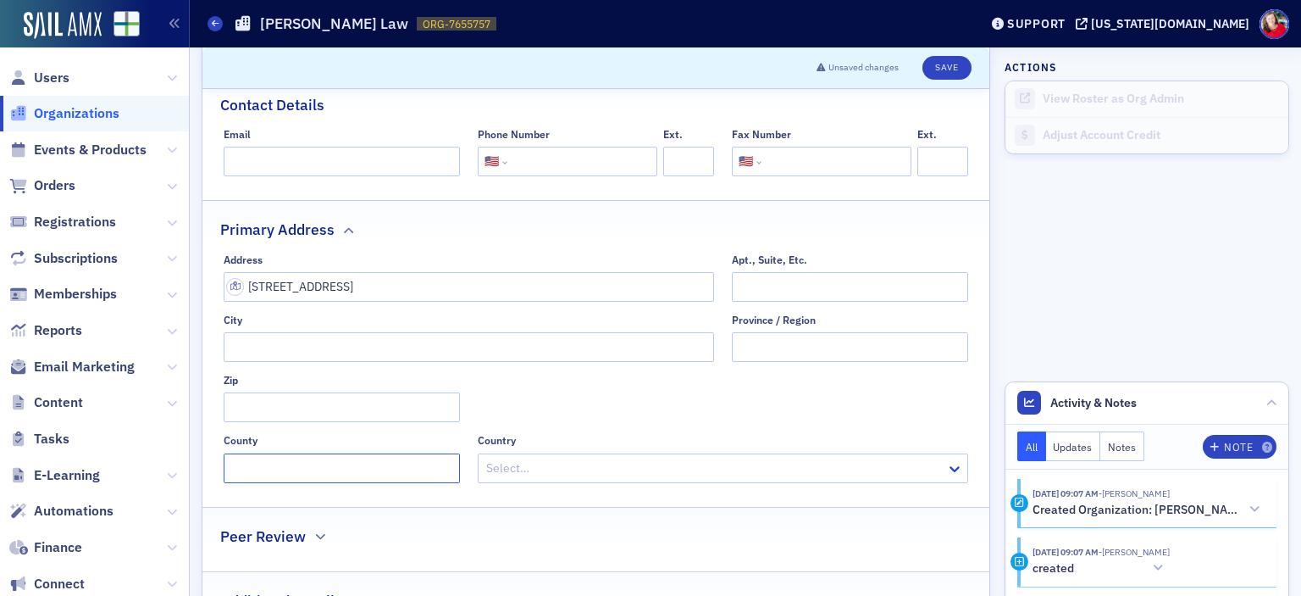
click at [435, 464] on input "County" at bounding box center [342, 468] width 236 height 30
drag, startPoint x: 484, startPoint y: 269, endPoint x: 488, endPoint y: 283, distance: 15.0
click at [488, 283] on div "Address [STREET_ADDRESS]" at bounding box center [469, 277] width 491 height 48
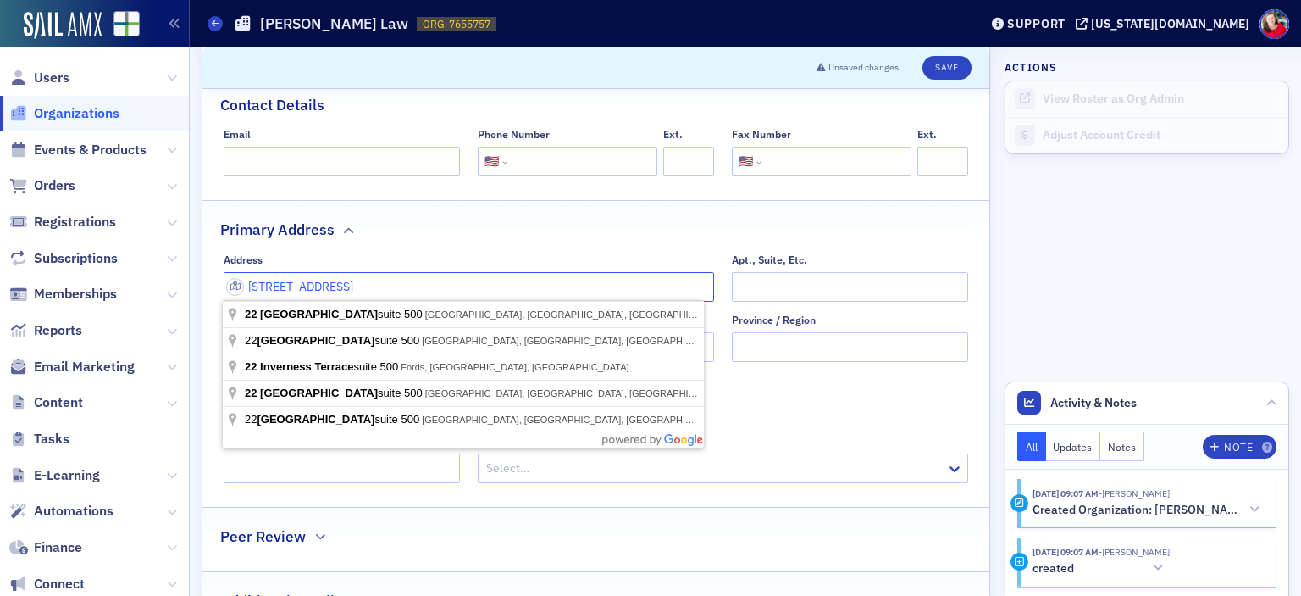
click at [488, 283] on input "[STREET_ADDRESS]" at bounding box center [469, 287] width 491 height 30
type input "[STREET_ADDRESS]"
type input "[GEOGRAPHIC_DATA]"
type input "35242"
type input "[GEOGRAPHIC_DATA]"
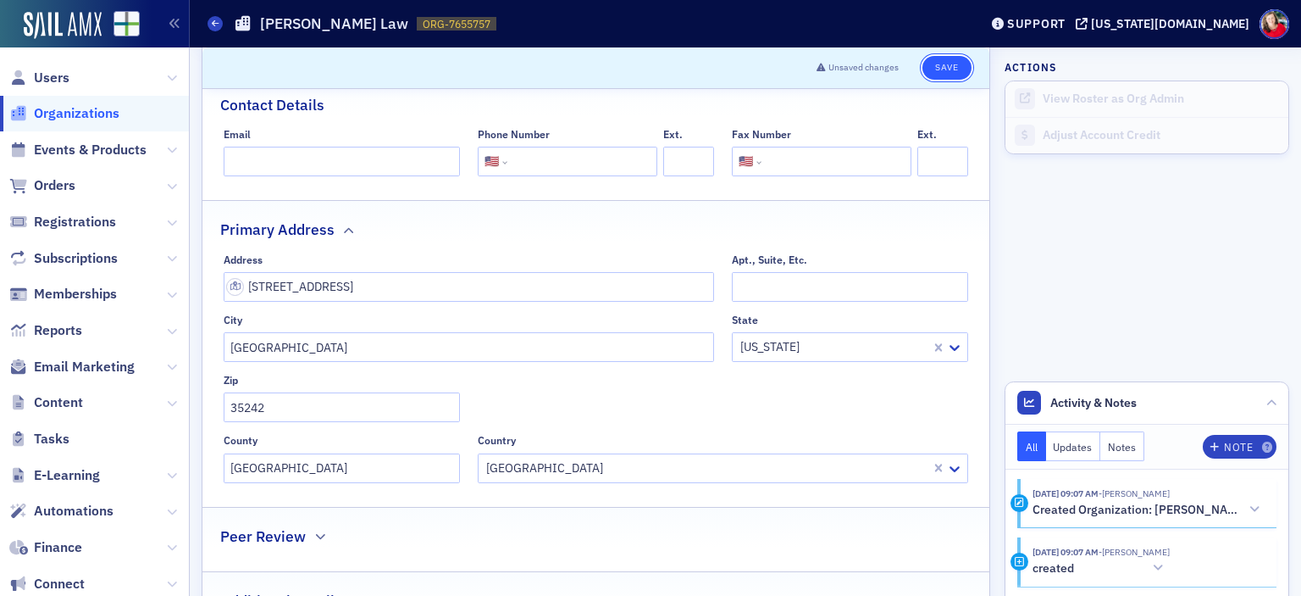
click at [923, 69] on button "Save" at bounding box center [947, 68] width 48 height 24
select select "US"
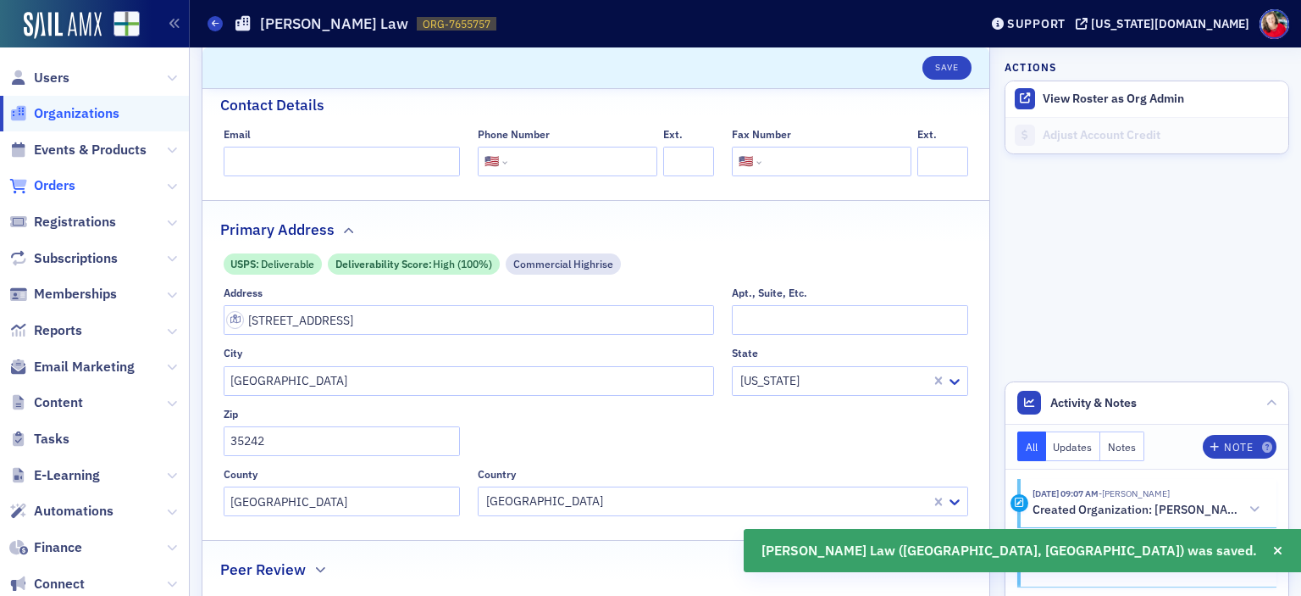
click at [58, 184] on span "Orders" at bounding box center [55, 185] width 42 height 19
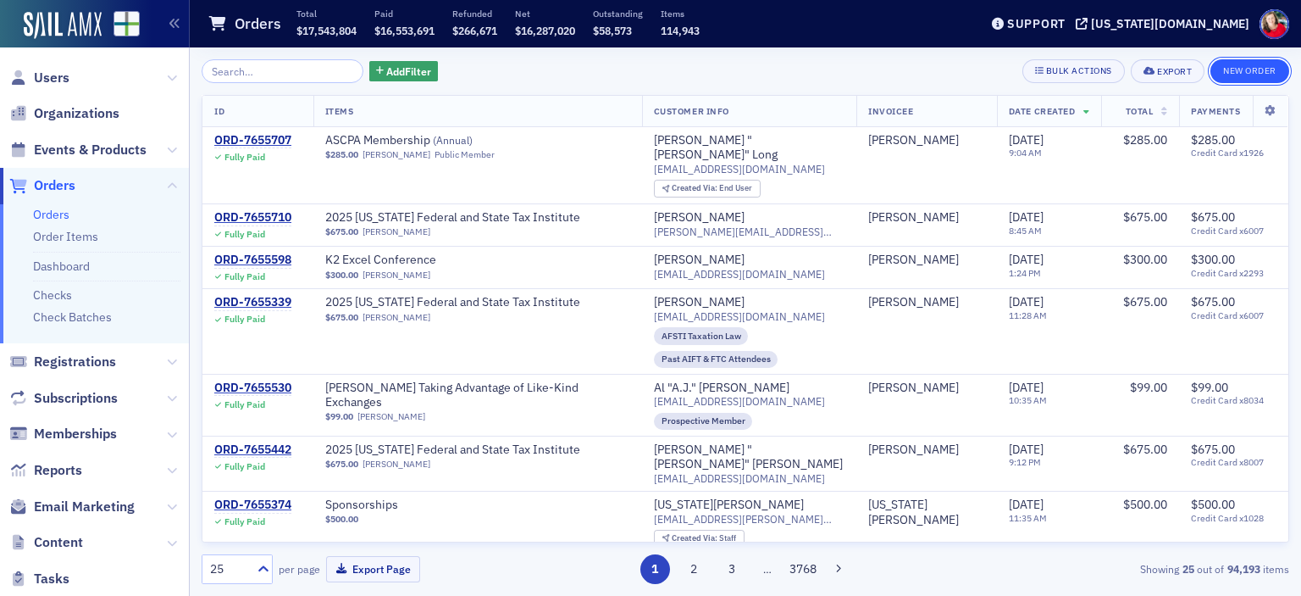
click at [1240, 68] on button "New Order" at bounding box center [1250, 71] width 79 height 24
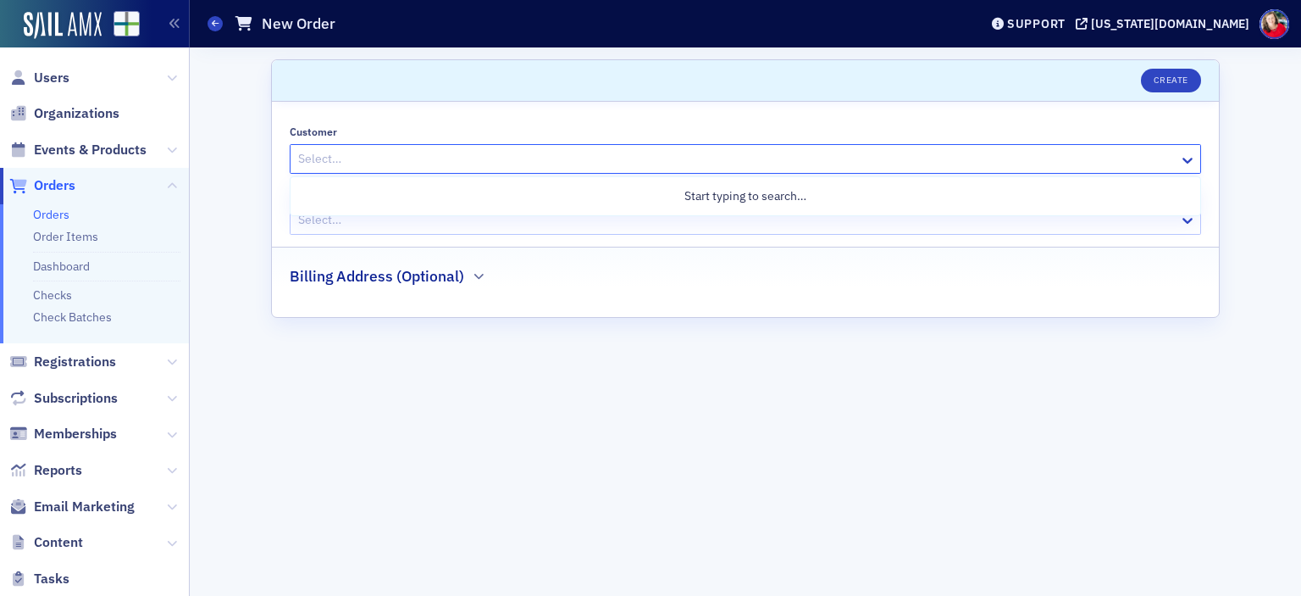
click at [773, 157] on div at bounding box center [737, 158] width 881 height 21
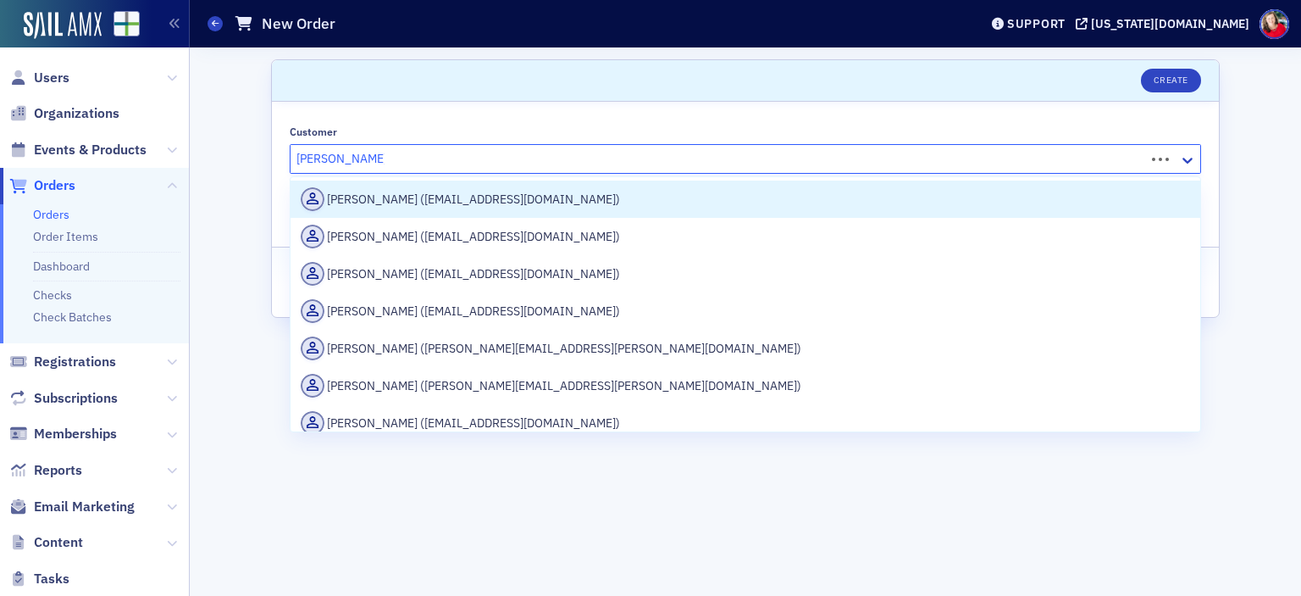
type input "[PERSON_NAME]"
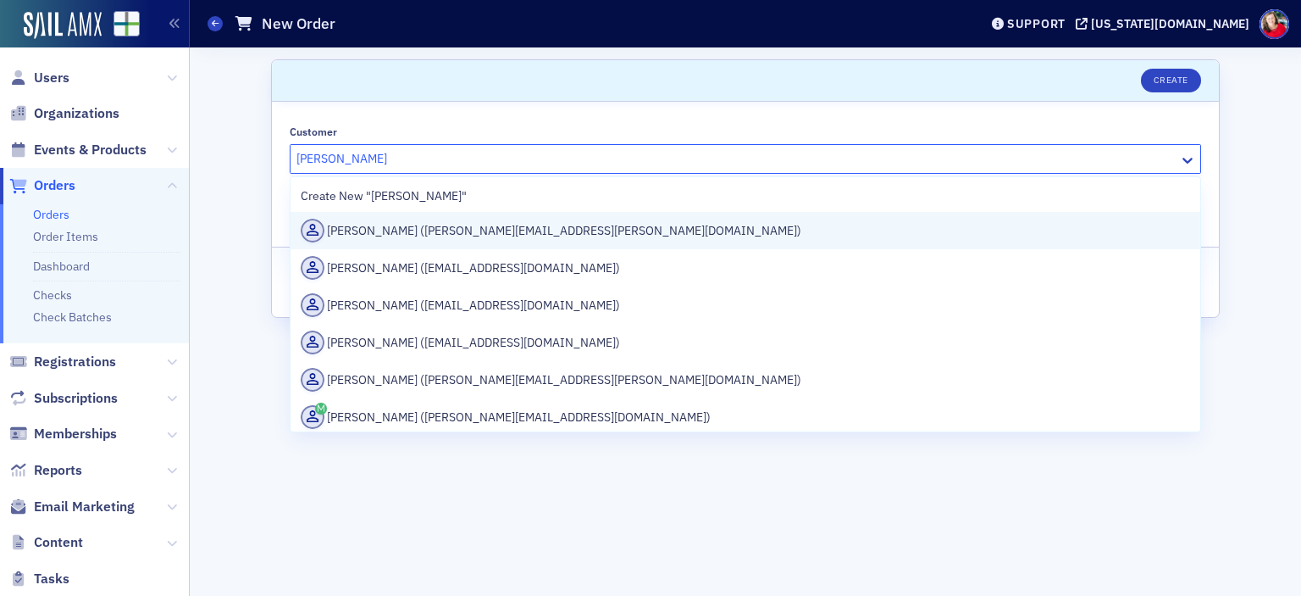
click at [647, 243] on div "[PERSON_NAME] ([PERSON_NAME][EMAIL_ADDRESS][PERSON_NAME][DOMAIN_NAME])" at bounding box center [746, 230] width 910 height 37
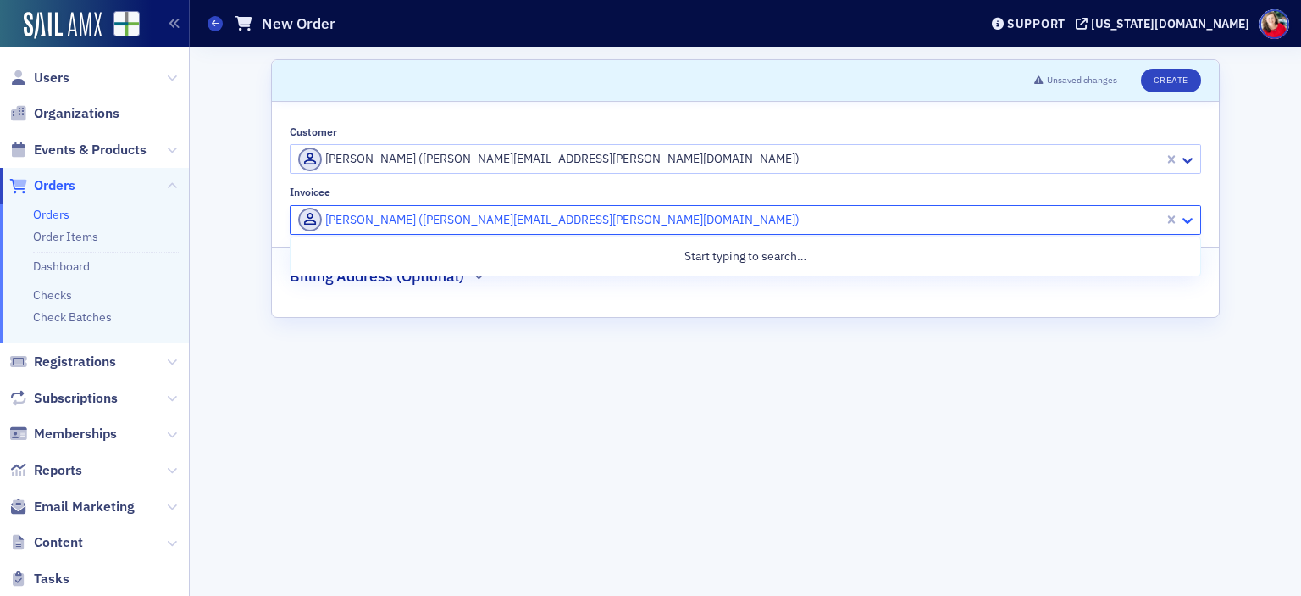
click at [1193, 223] on icon at bounding box center [1187, 220] width 17 height 17
click at [1106, 217] on div at bounding box center [730, 219] width 866 height 21
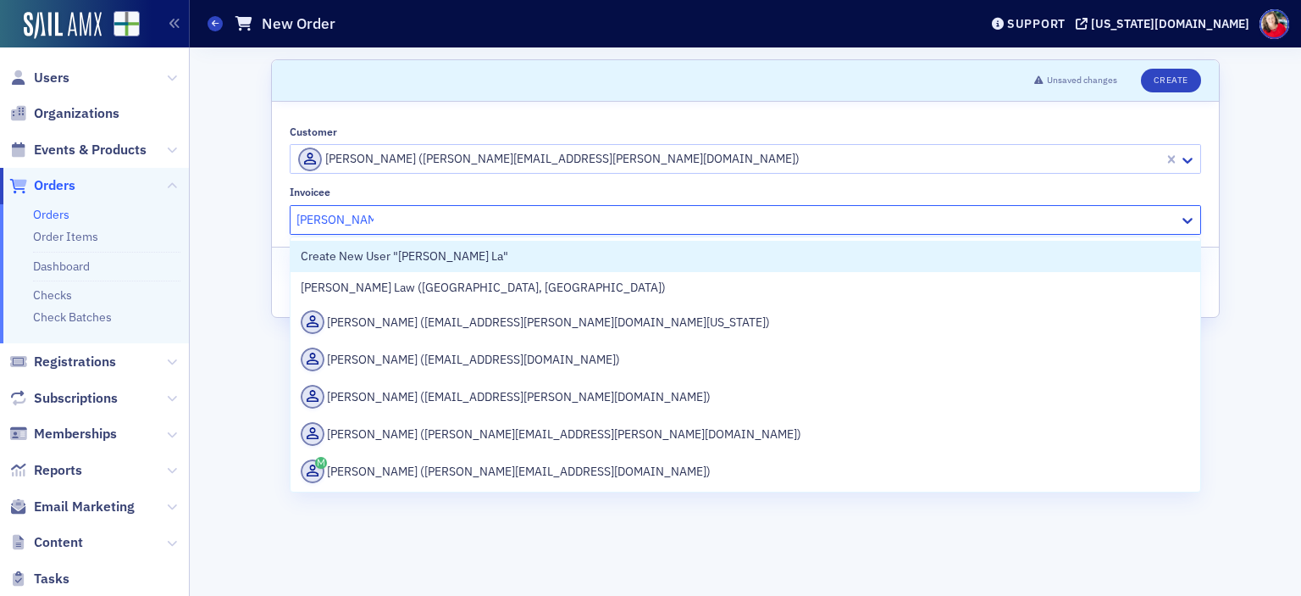
type input "[PERSON_NAME] Law"
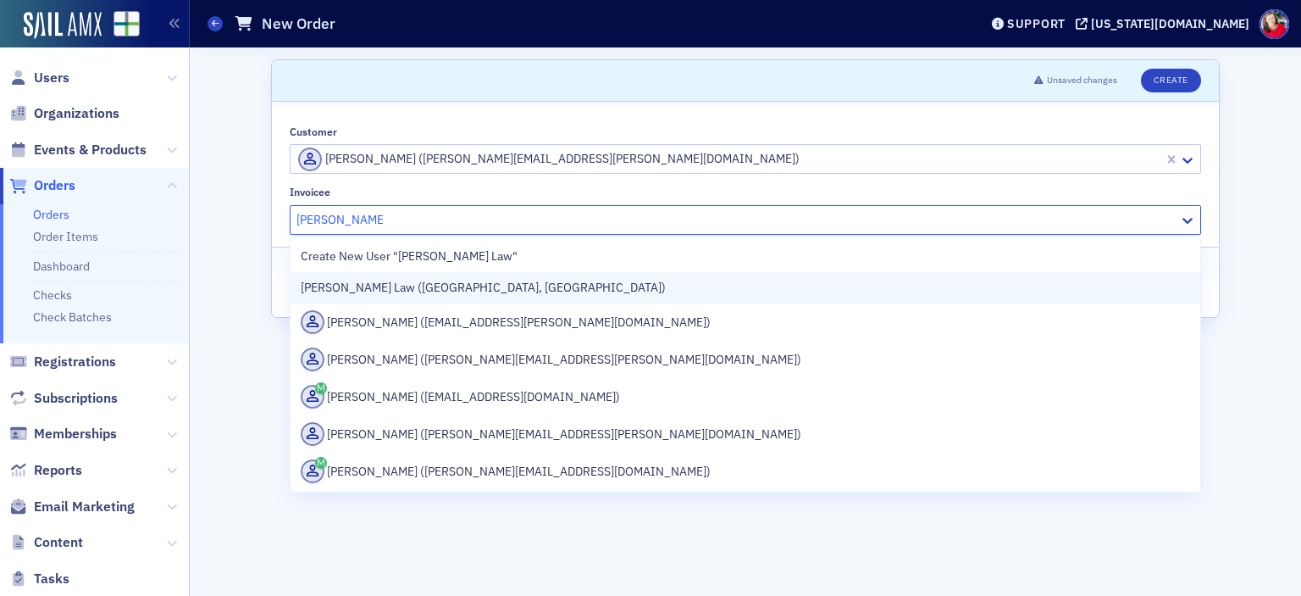
click at [525, 297] on div "[PERSON_NAME] Law ([GEOGRAPHIC_DATA], [GEOGRAPHIC_DATA])" at bounding box center [746, 288] width 890 height 18
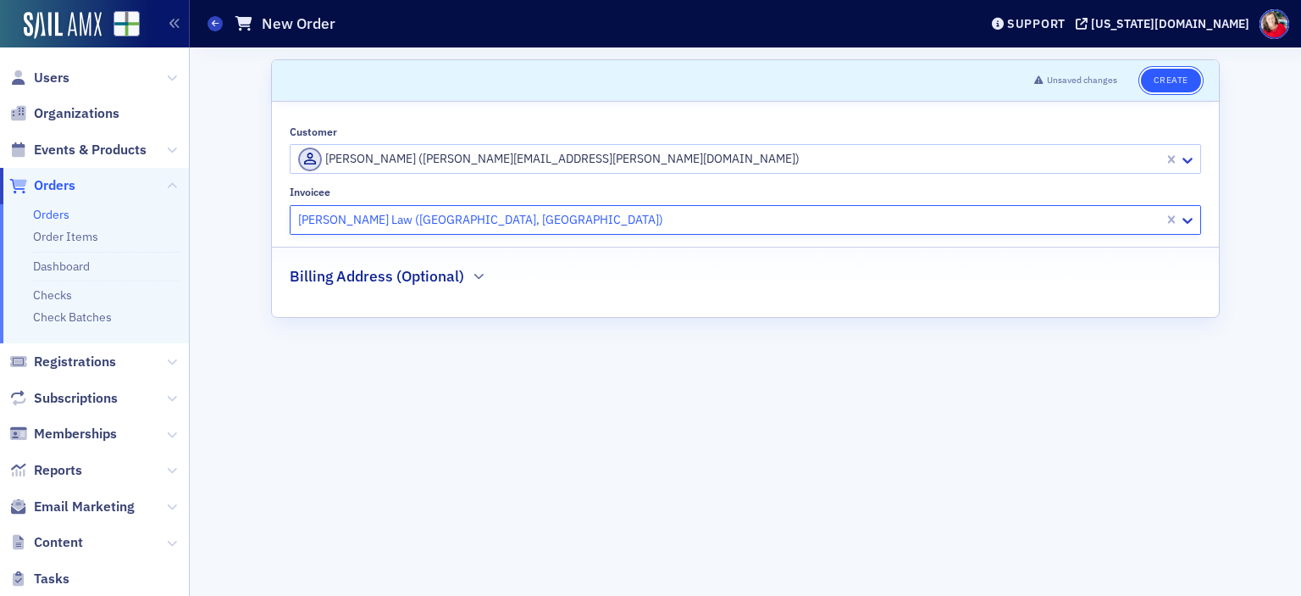
click at [1175, 86] on button "Create" at bounding box center [1171, 81] width 60 height 24
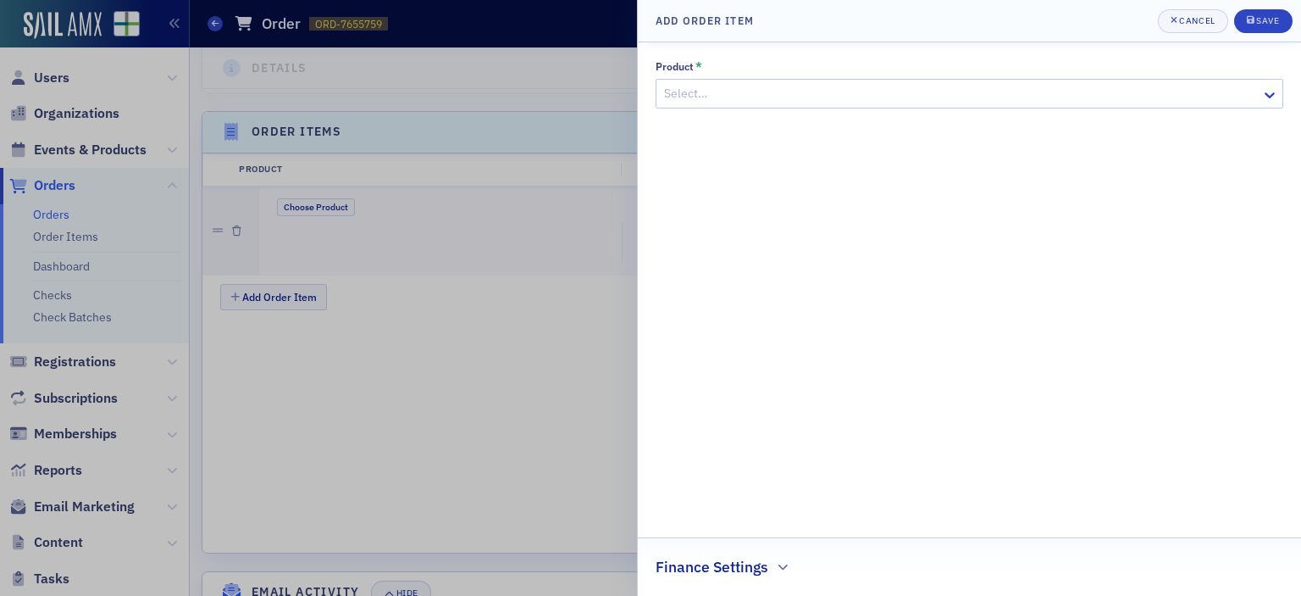
scroll to position [550, 0]
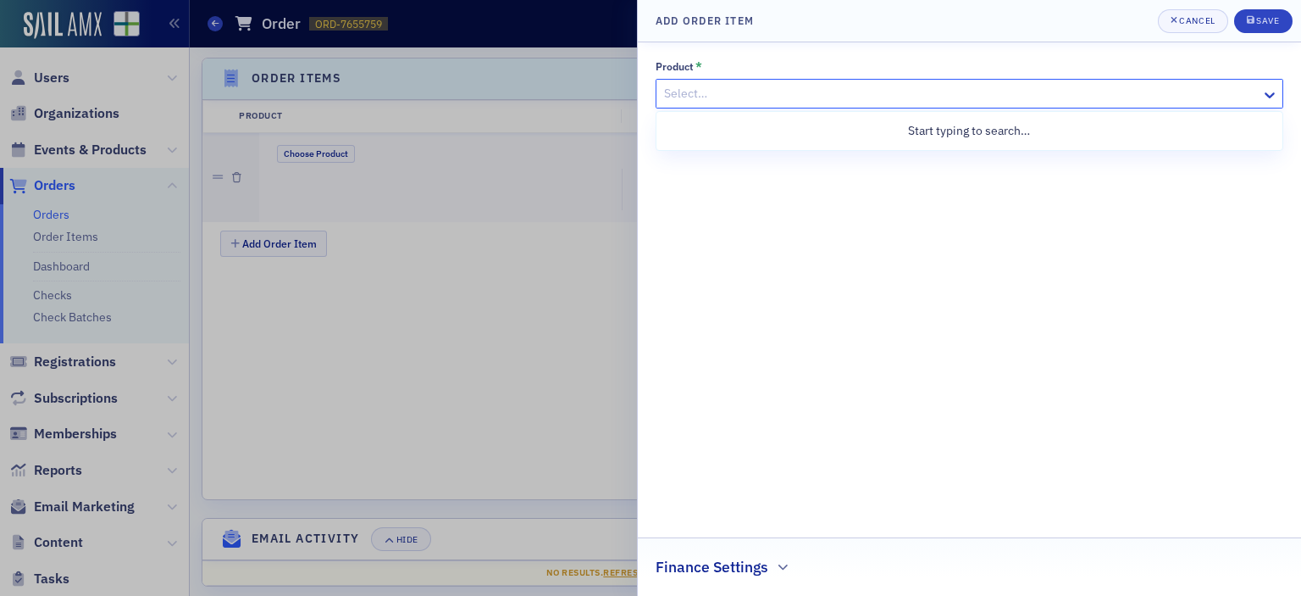
click at [1084, 91] on div at bounding box center [961, 93] width 597 height 21
type input "sponsorship"
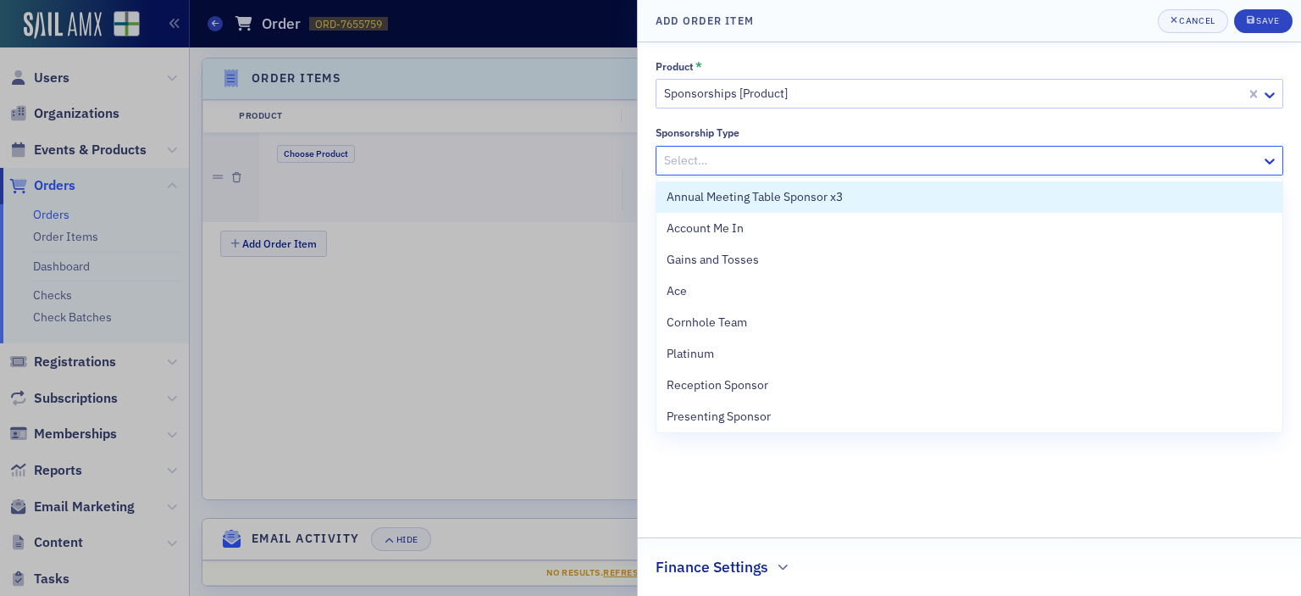
click at [1057, 165] on div at bounding box center [961, 160] width 597 height 21
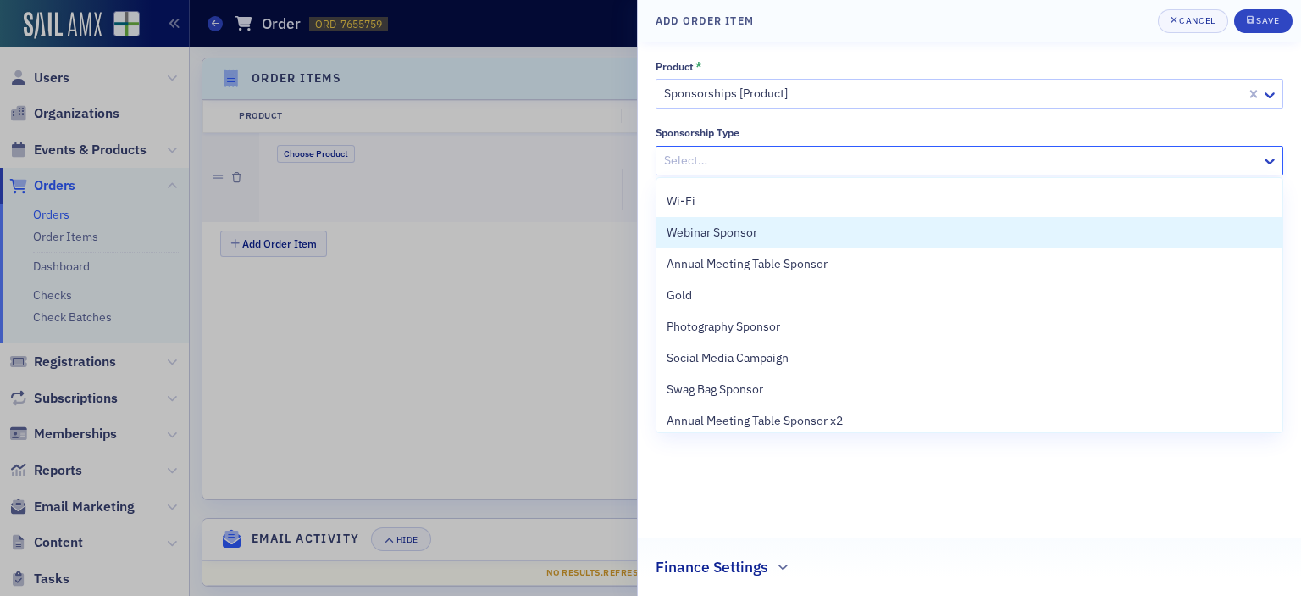
scroll to position [592, 0]
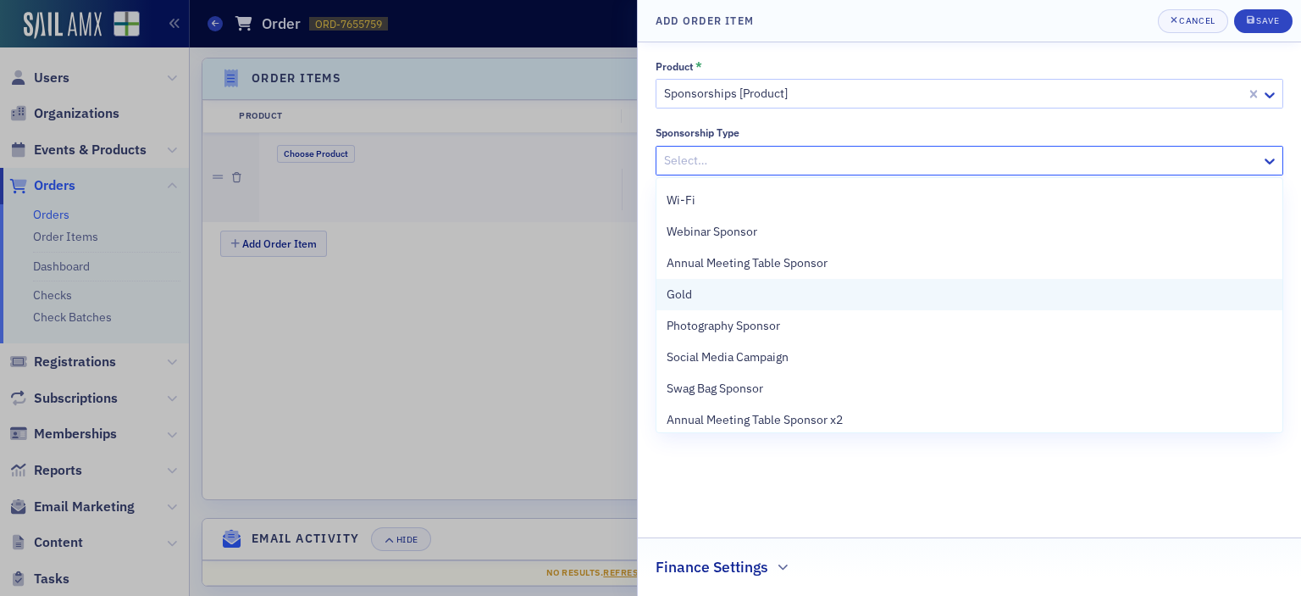
click at [925, 286] on div "Gold" at bounding box center [970, 295] width 606 height 18
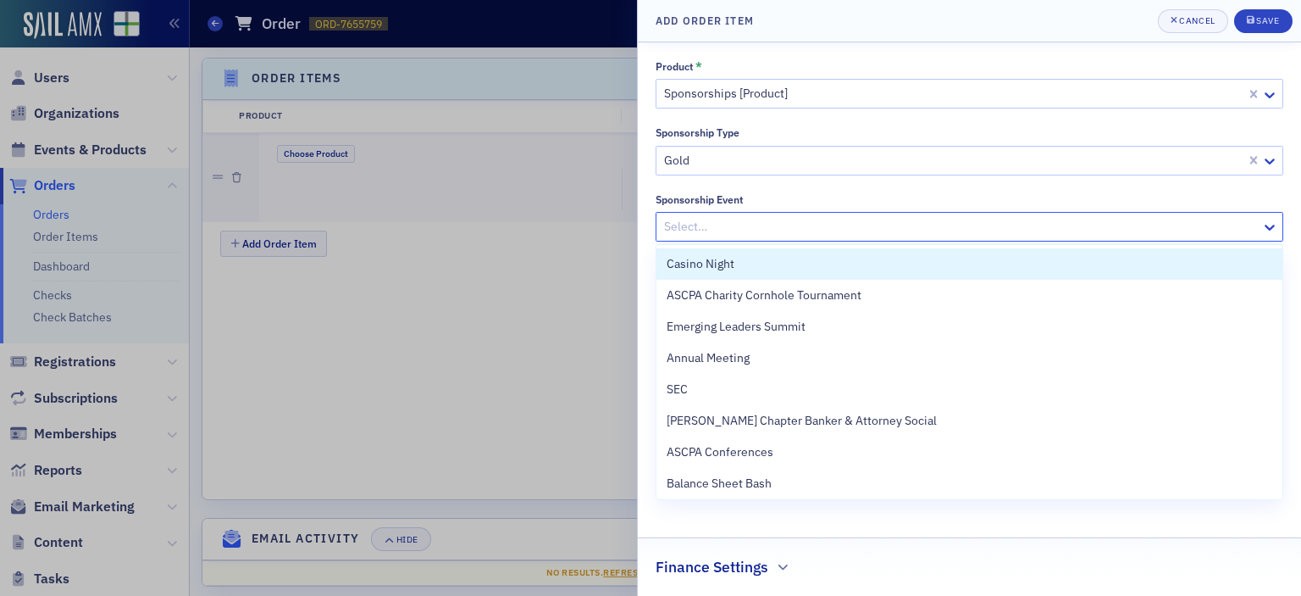
click at [905, 224] on div at bounding box center [961, 226] width 597 height 21
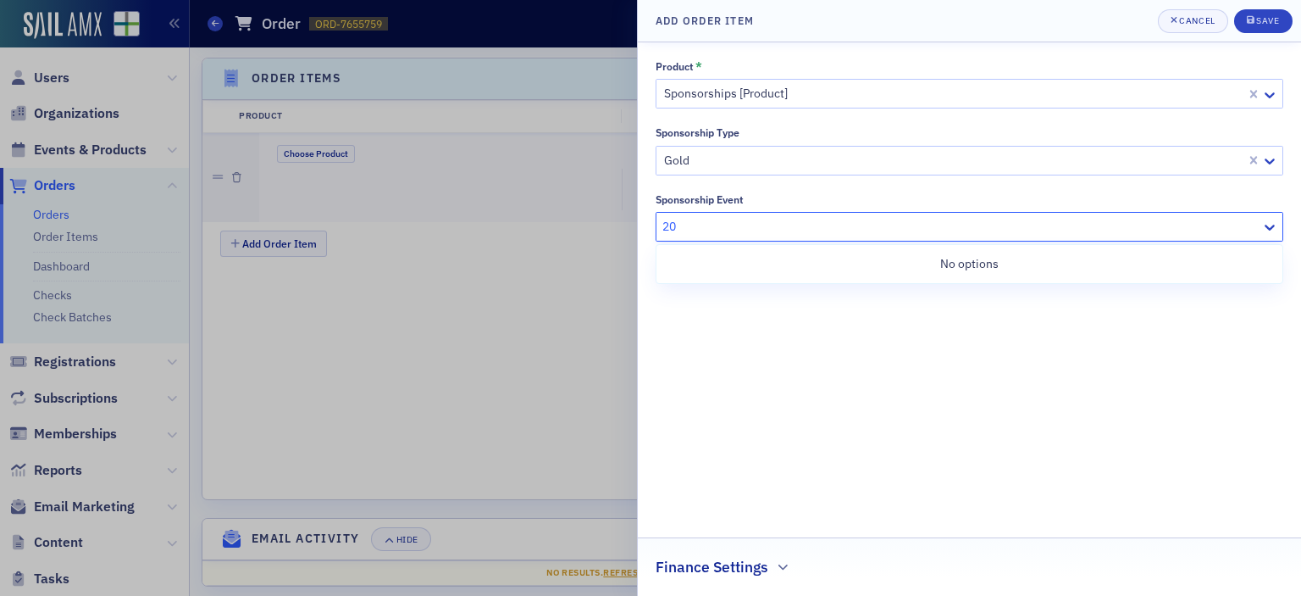
type input "2"
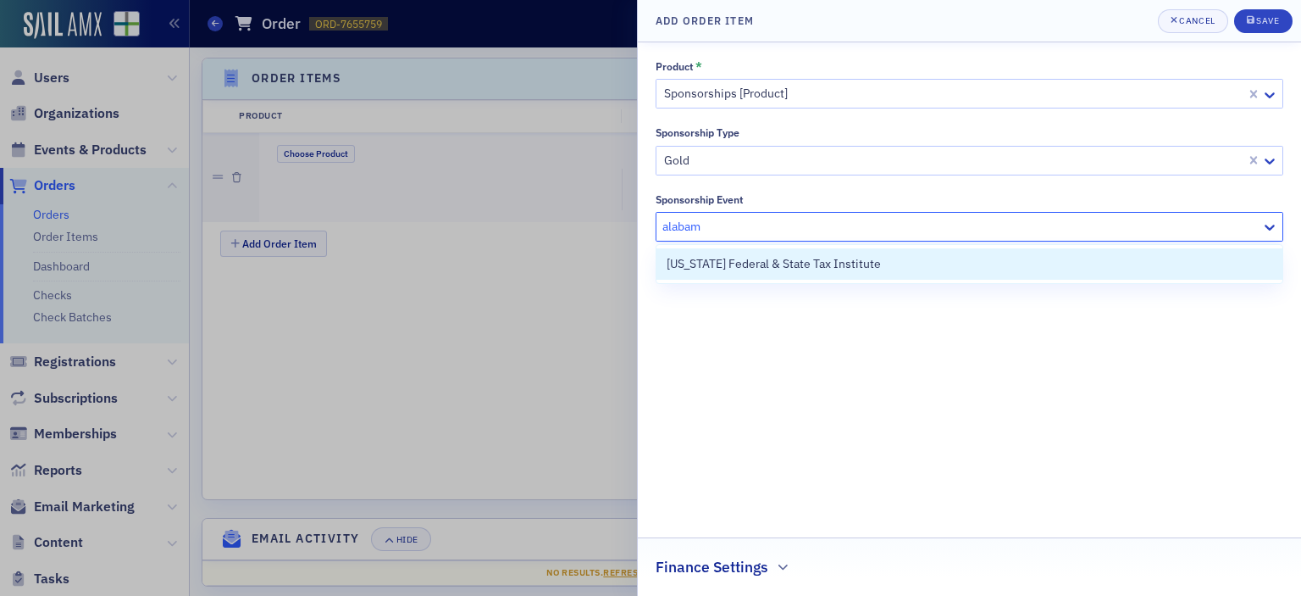
type input "[US_STATE]"
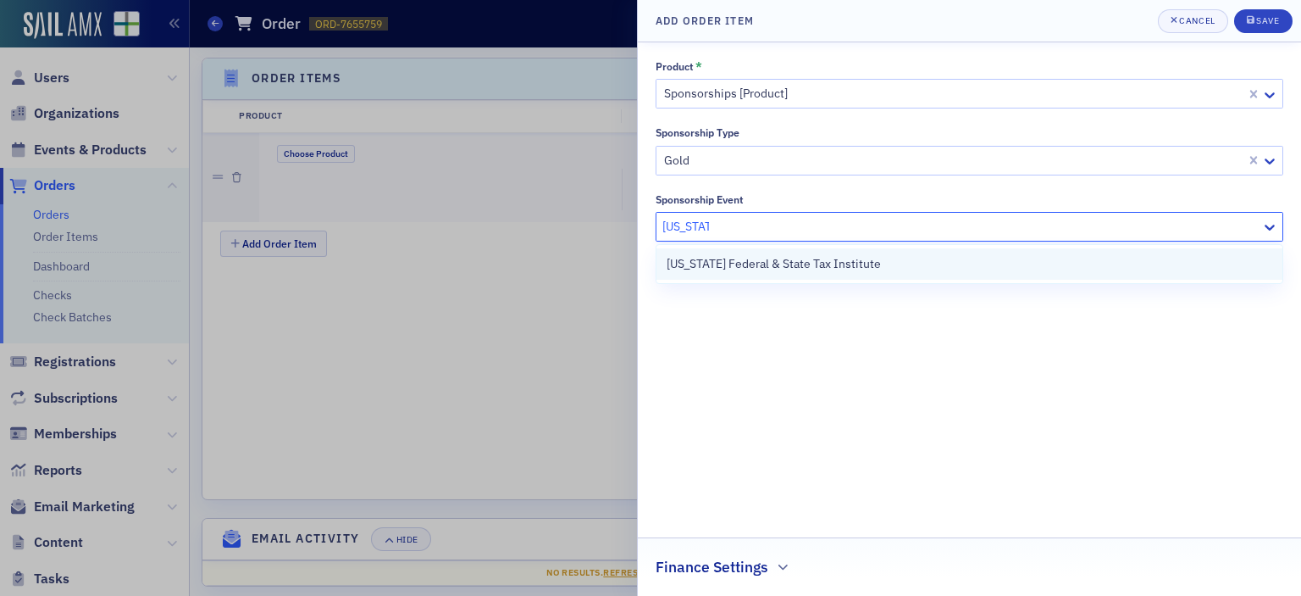
click at [881, 275] on div "[US_STATE] Federal & State Tax Institute" at bounding box center [970, 263] width 626 height 31
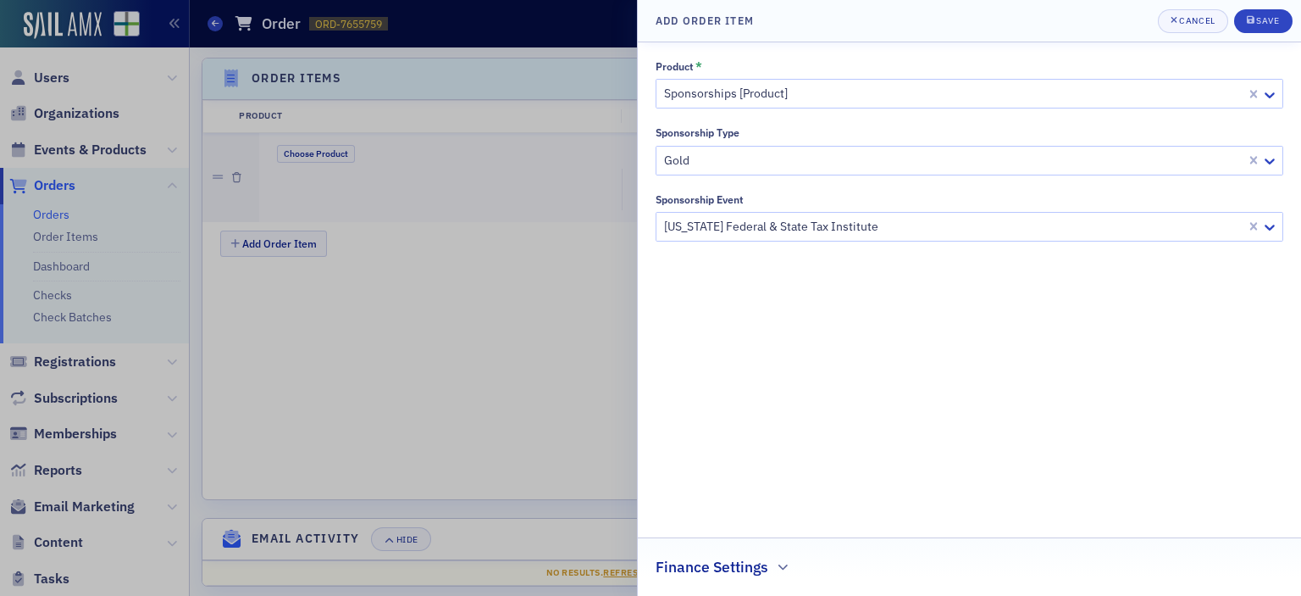
click at [753, 571] on h2 "Finance Settings" at bounding box center [712, 567] width 113 height 22
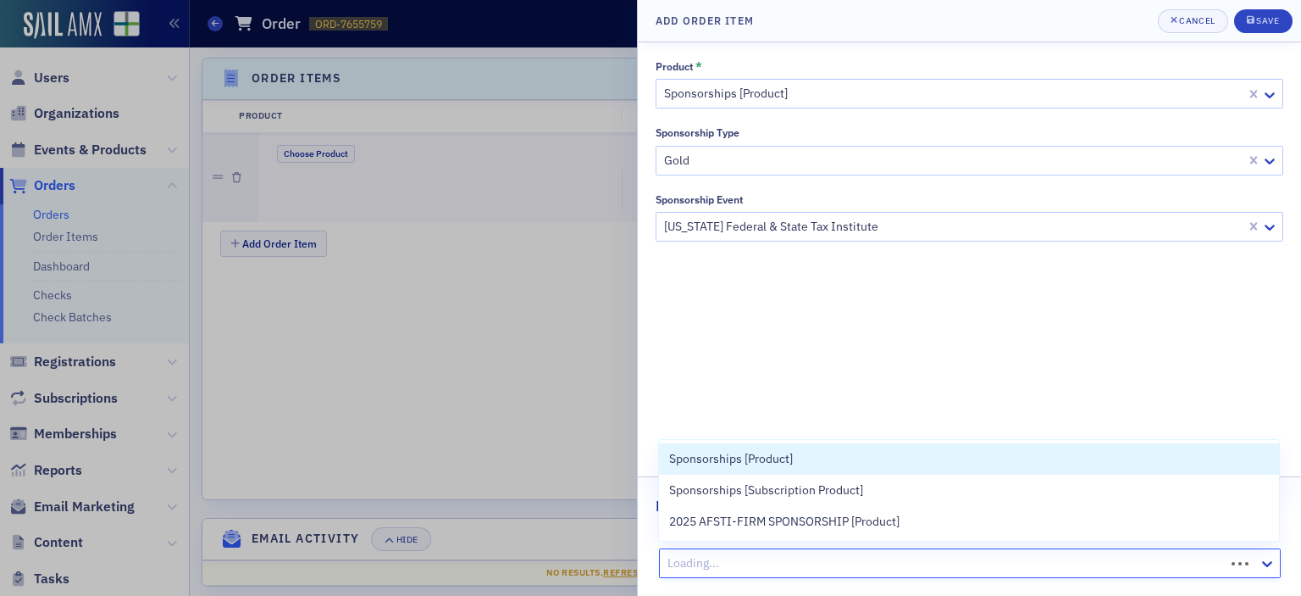
click at [750, 563] on div at bounding box center [944, 562] width 557 height 21
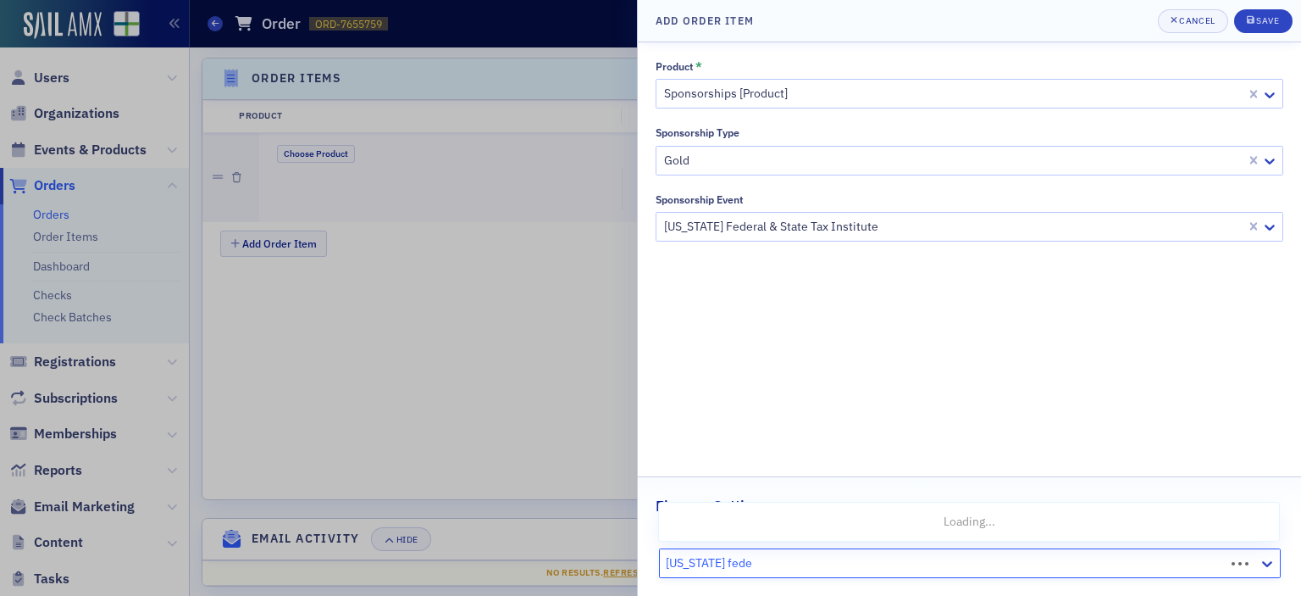
type input "[US_STATE] federal"
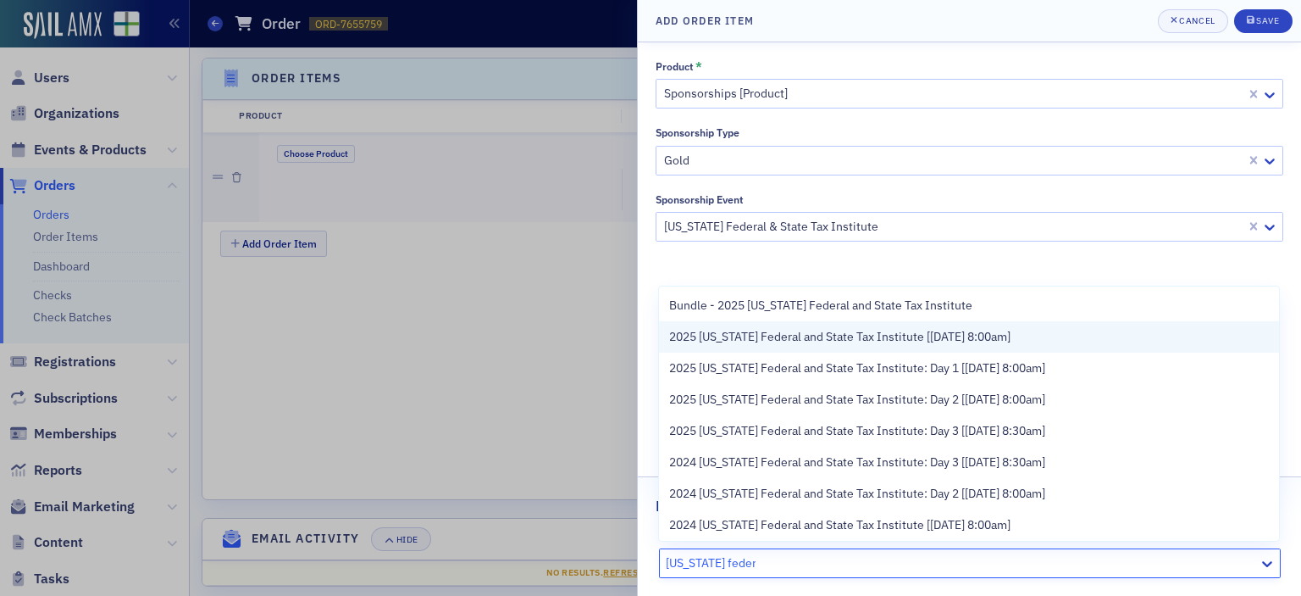
click at [830, 338] on span "2025 [US_STATE] Federal and State Tax Institute [[DATE] 8:00am]" at bounding box center [839, 337] width 341 height 18
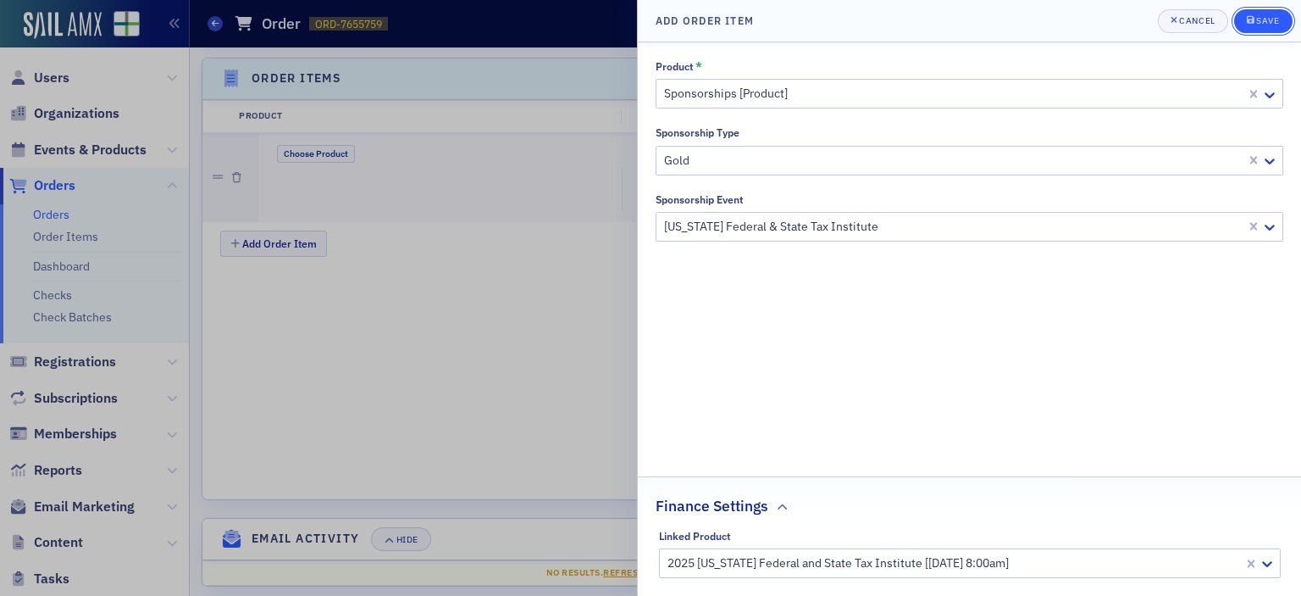
click at [1245, 16] on button "Save" at bounding box center [1263, 21] width 58 height 24
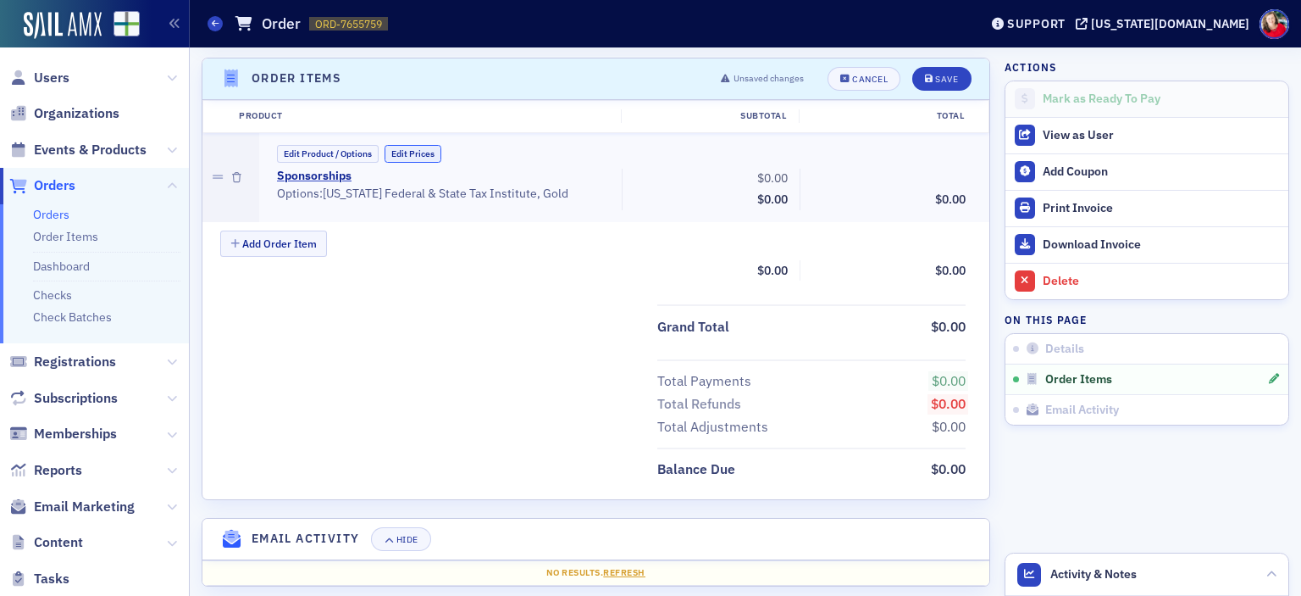
click at [424, 148] on button "Edit Prices" at bounding box center [413, 154] width 57 height 18
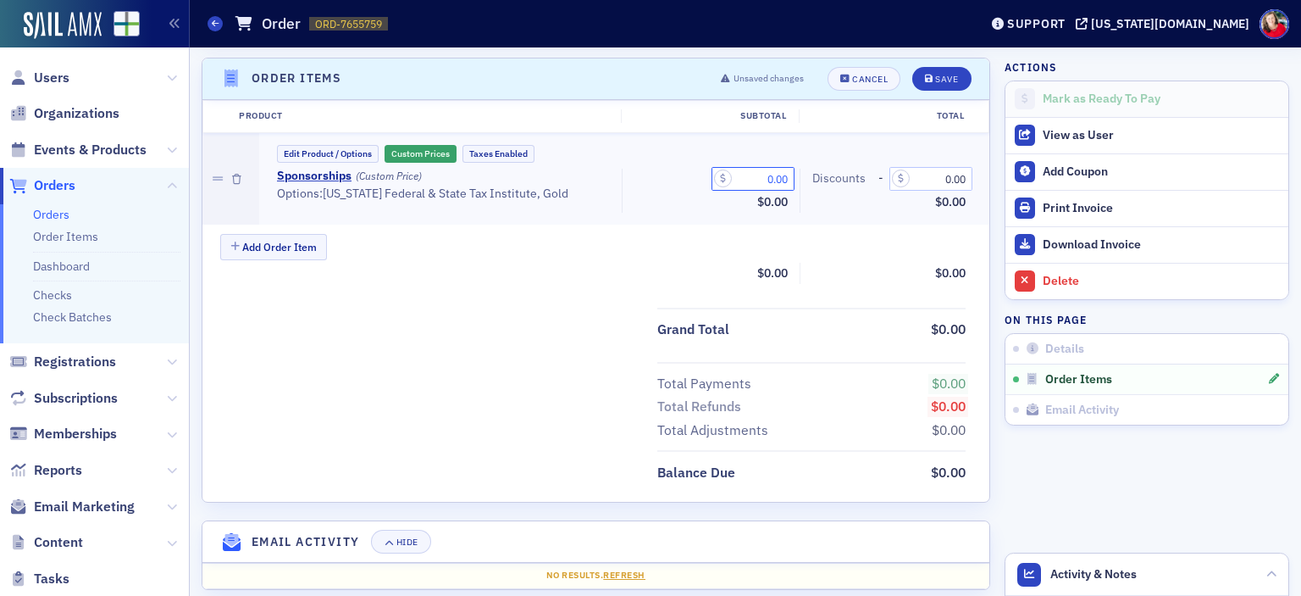
click at [740, 182] on input "0.00" at bounding box center [753, 179] width 83 height 24
type input "3,500.00"
click at [939, 83] on button "Save" at bounding box center [941, 79] width 58 height 24
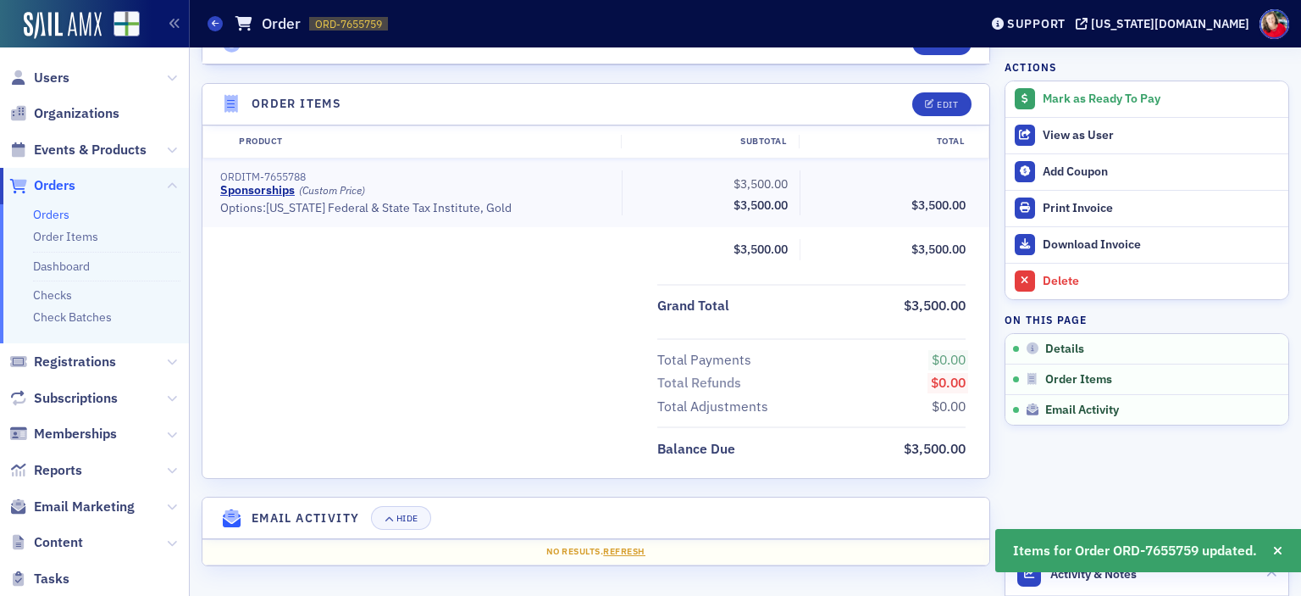
scroll to position [520, 0]
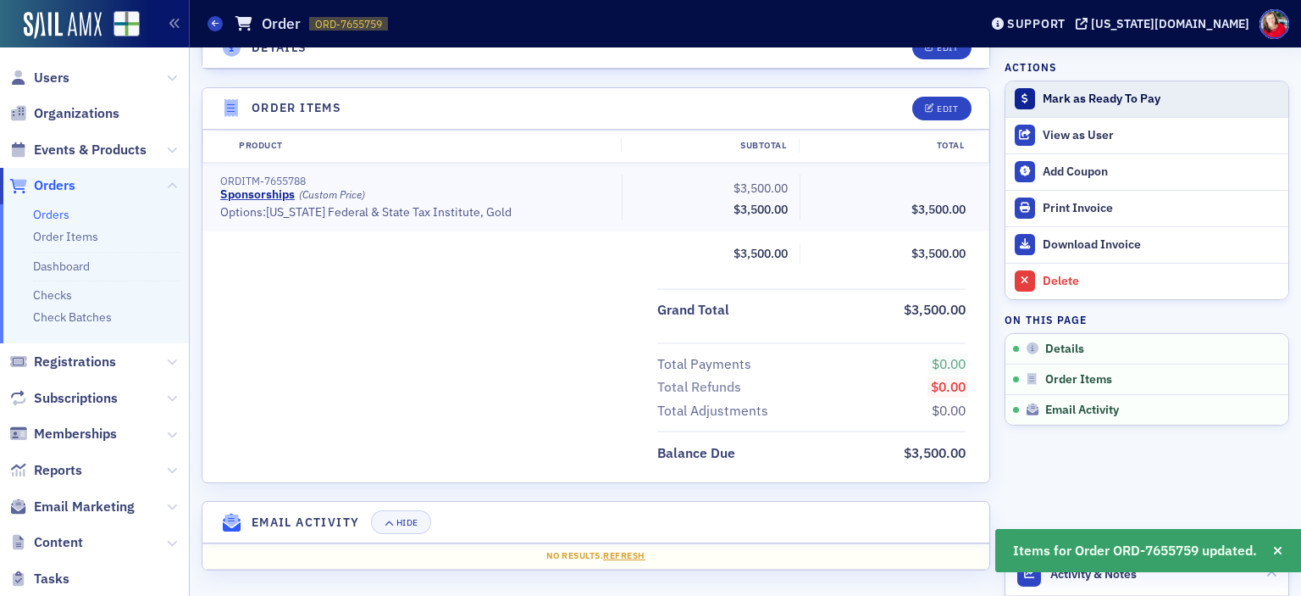
click at [1090, 102] on div "Mark as Ready To Pay" at bounding box center [1161, 98] width 237 height 15
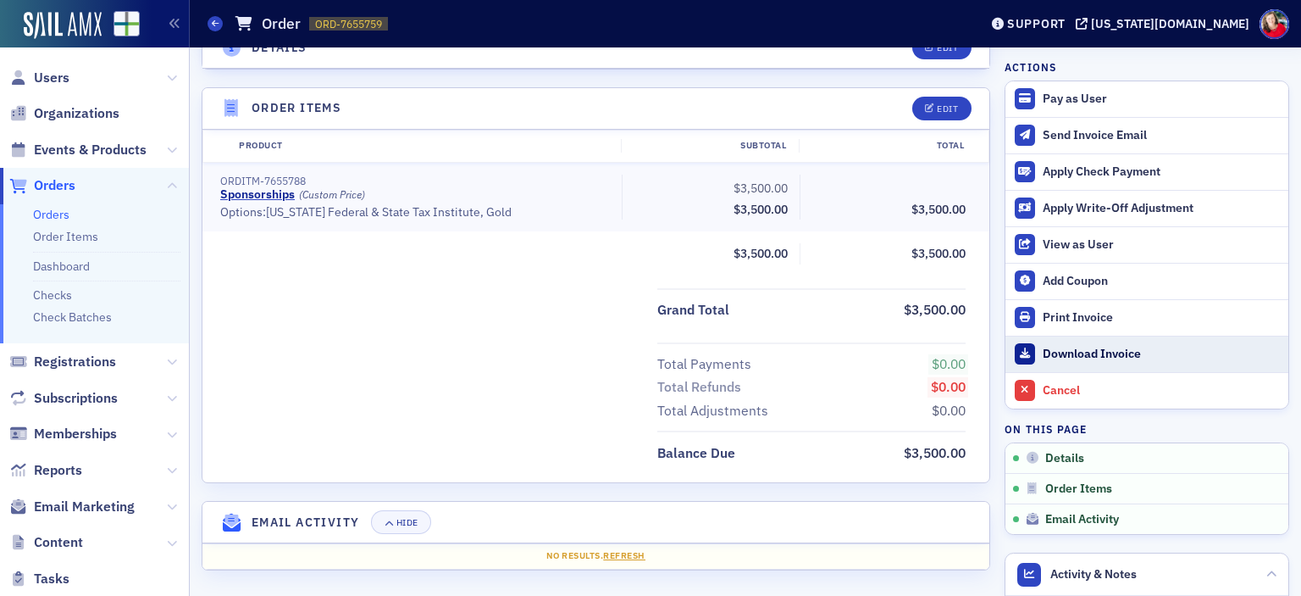
click at [1095, 348] on div "Download Invoice" at bounding box center [1161, 354] width 237 height 15
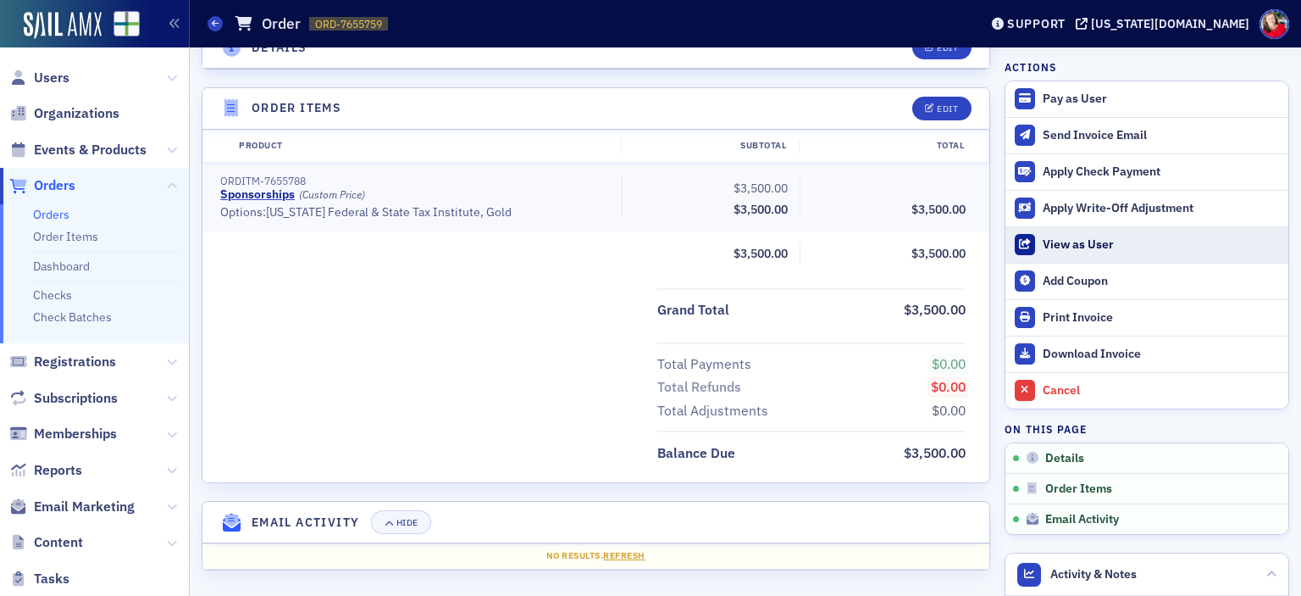
click at [1112, 250] on div "View as User" at bounding box center [1161, 244] width 237 height 15
